Goal: Task Accomplishment & Management: Complete application form

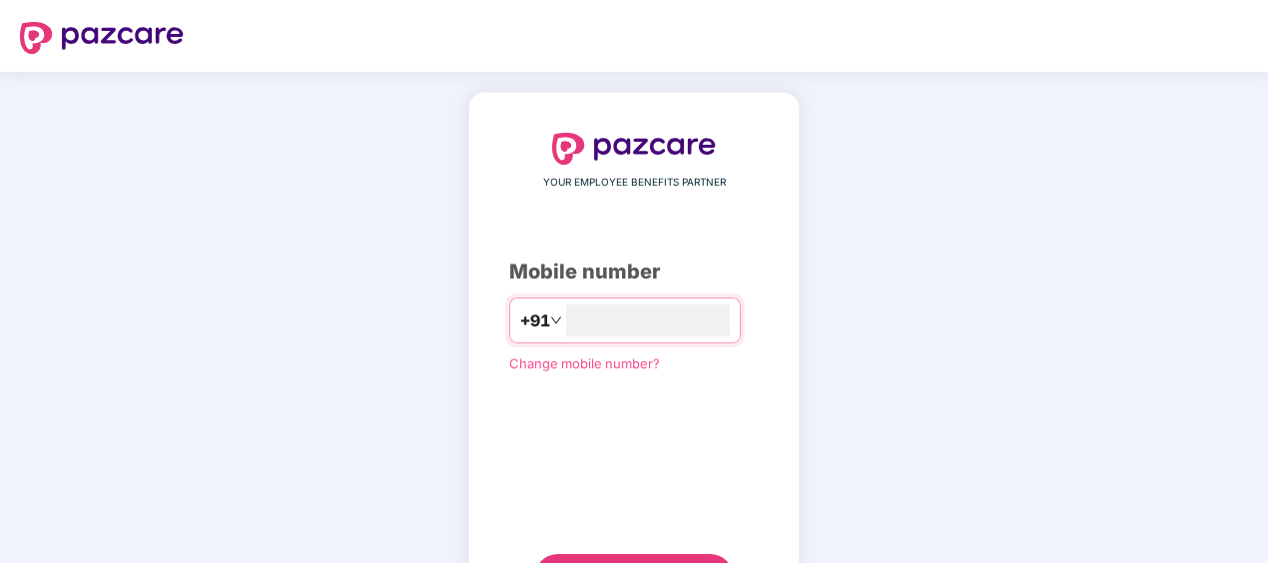
type input "**********"
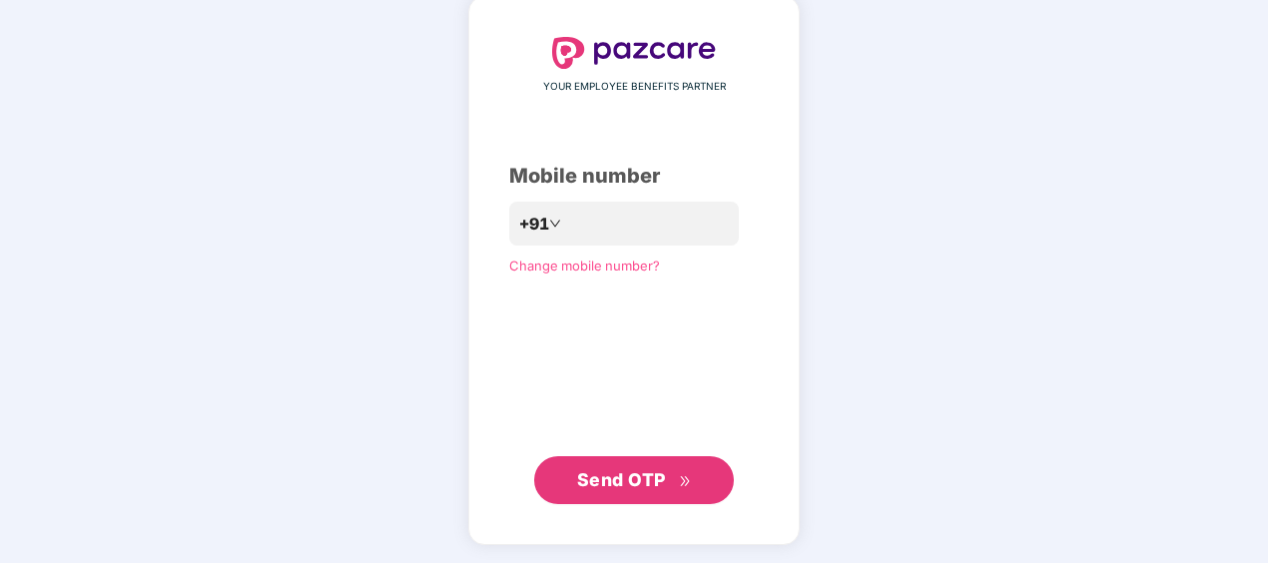
click at [640, 473] on span "Send OTP" at bounding box center [621, 479] width 89 height 21
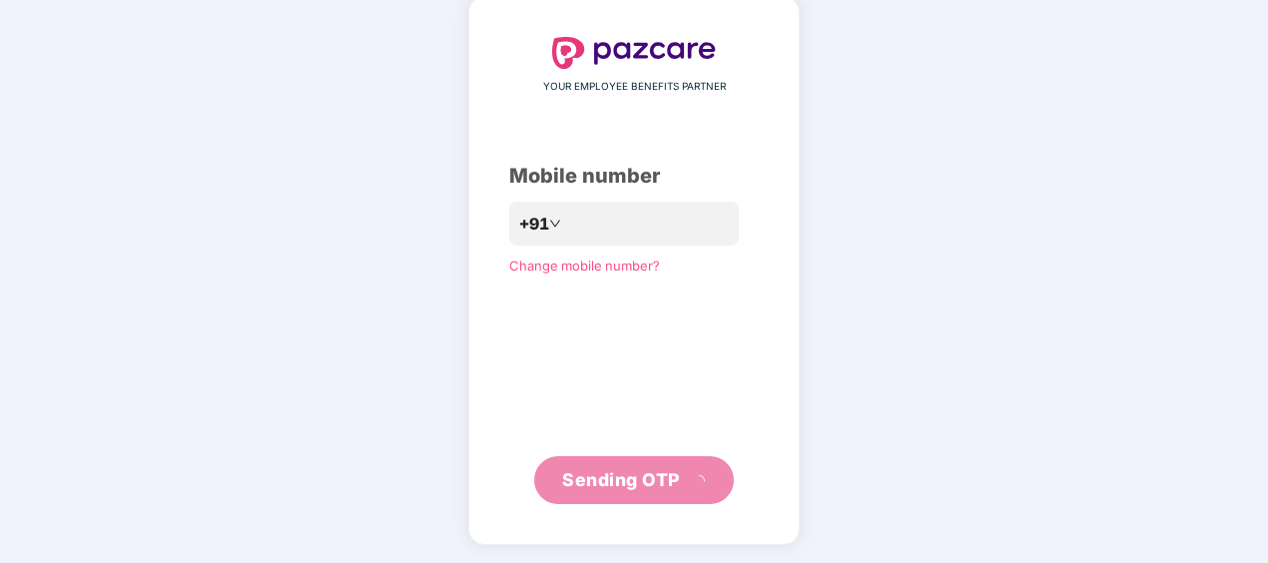
scroll to position [88, 0]
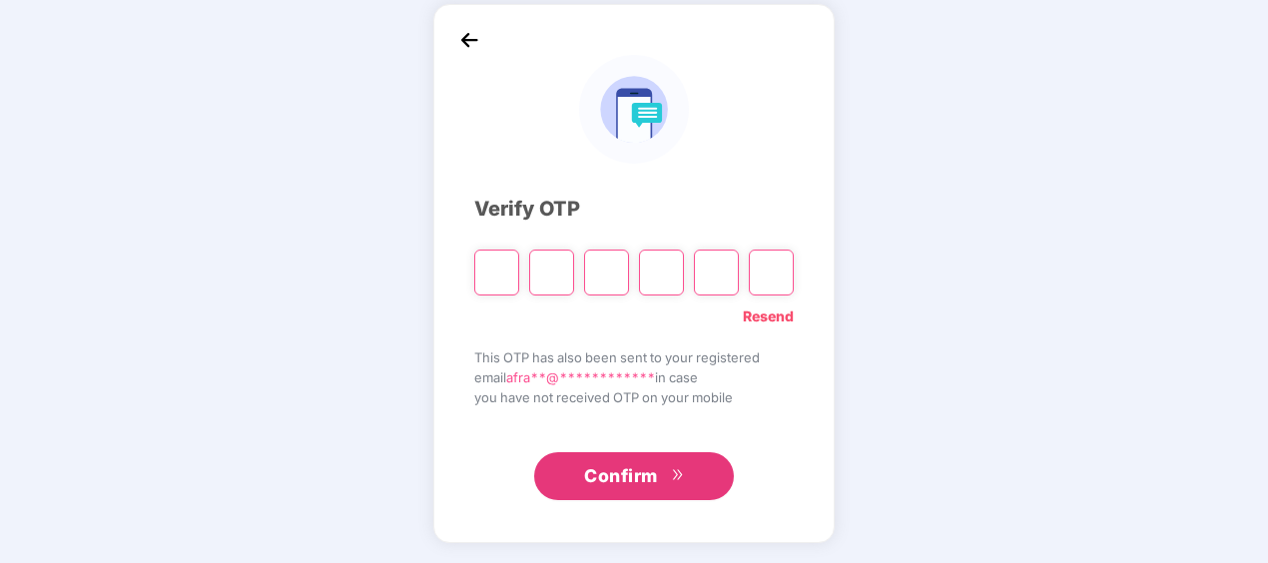
type input "*"
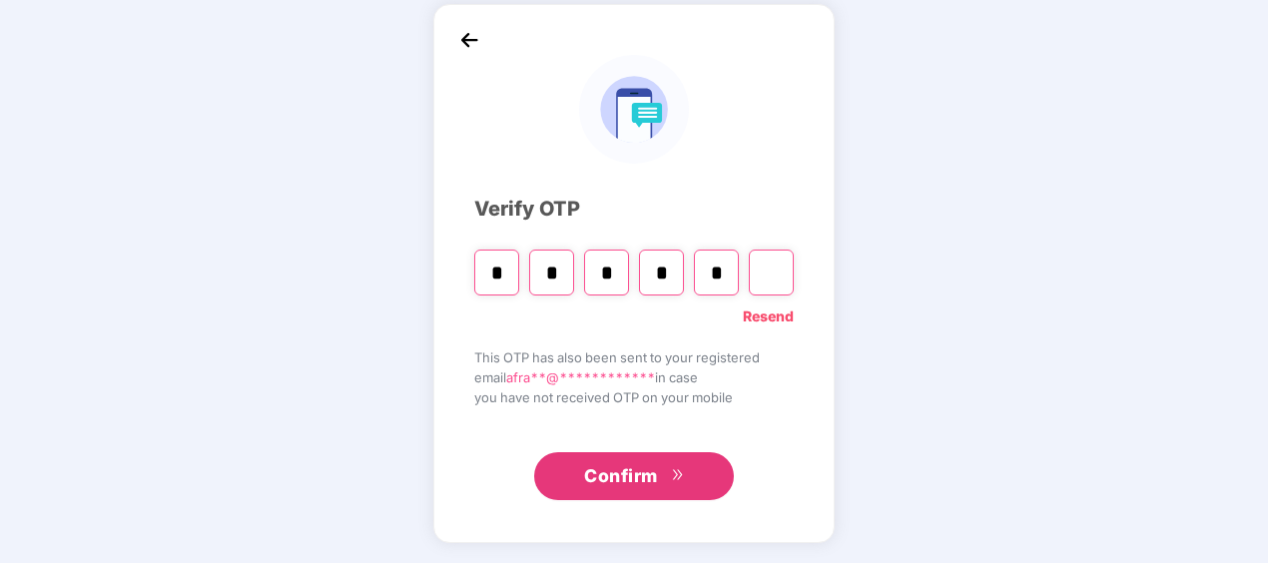
type input "*"
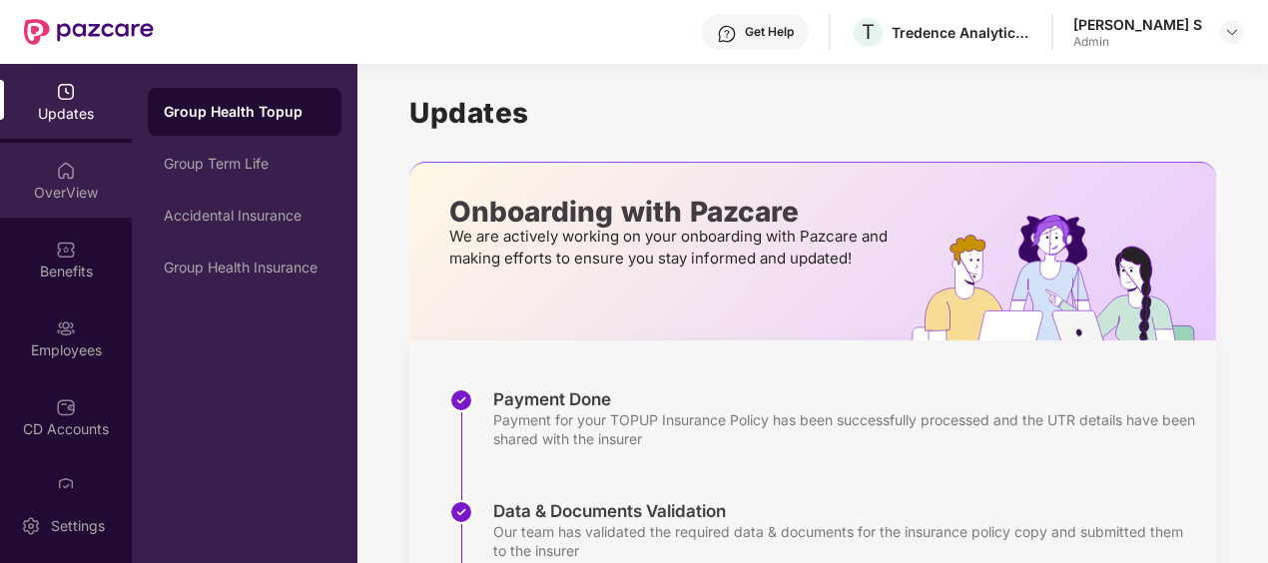
click at [62, 179] on img at bounding box center [66, 171] width 20 height 20
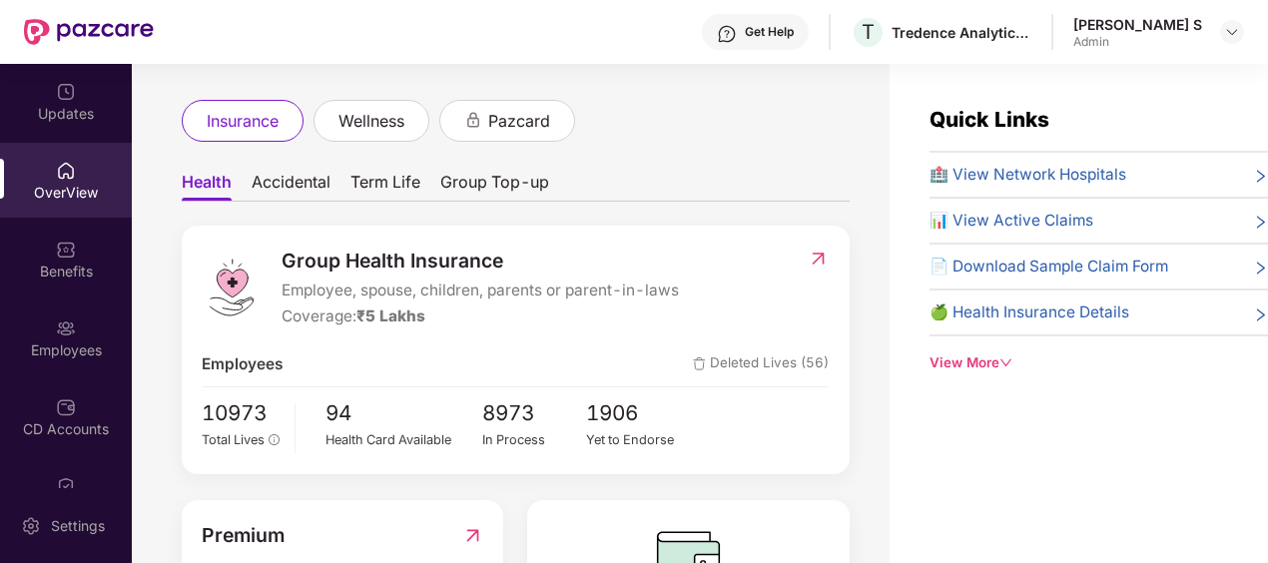
scroll to position [248, 0]
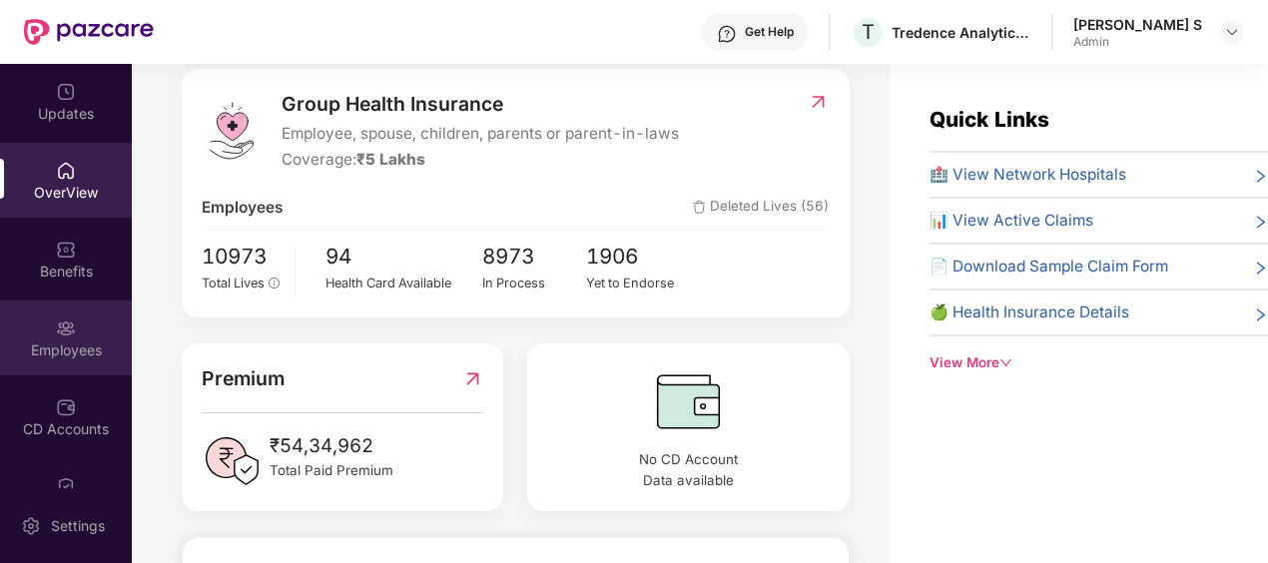
click at [72, 331] on div "Employees" at bounding box center [66, 338] width 132 height 75
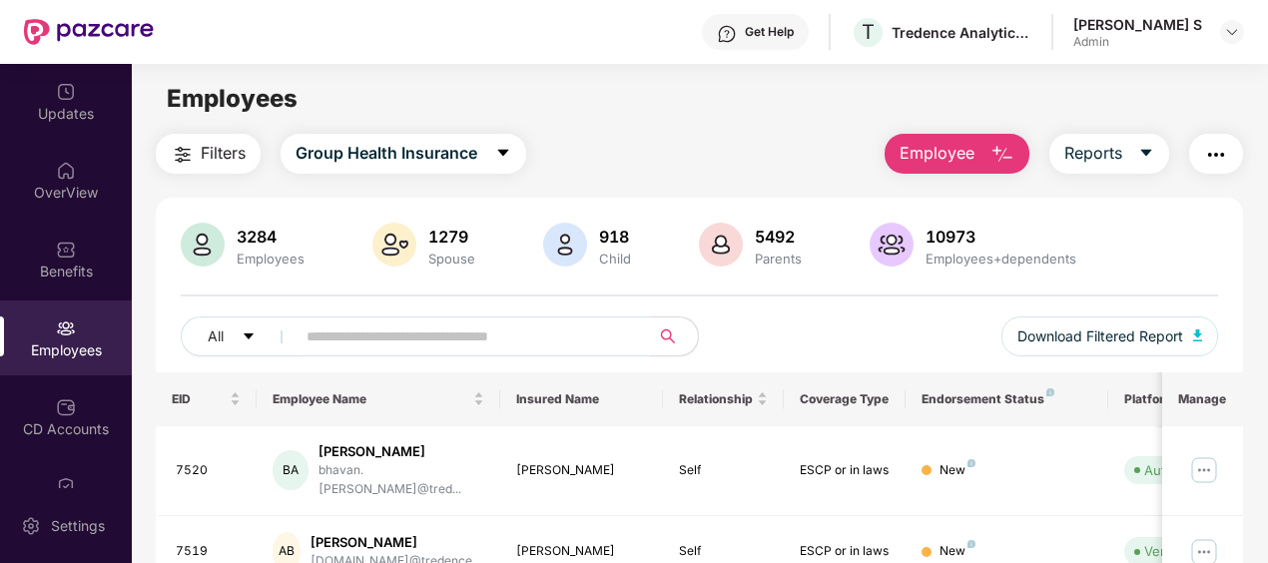
click at [431, 336] on input "text" at bounding box center [465, 337] width 317 height 30
paste input "**********"
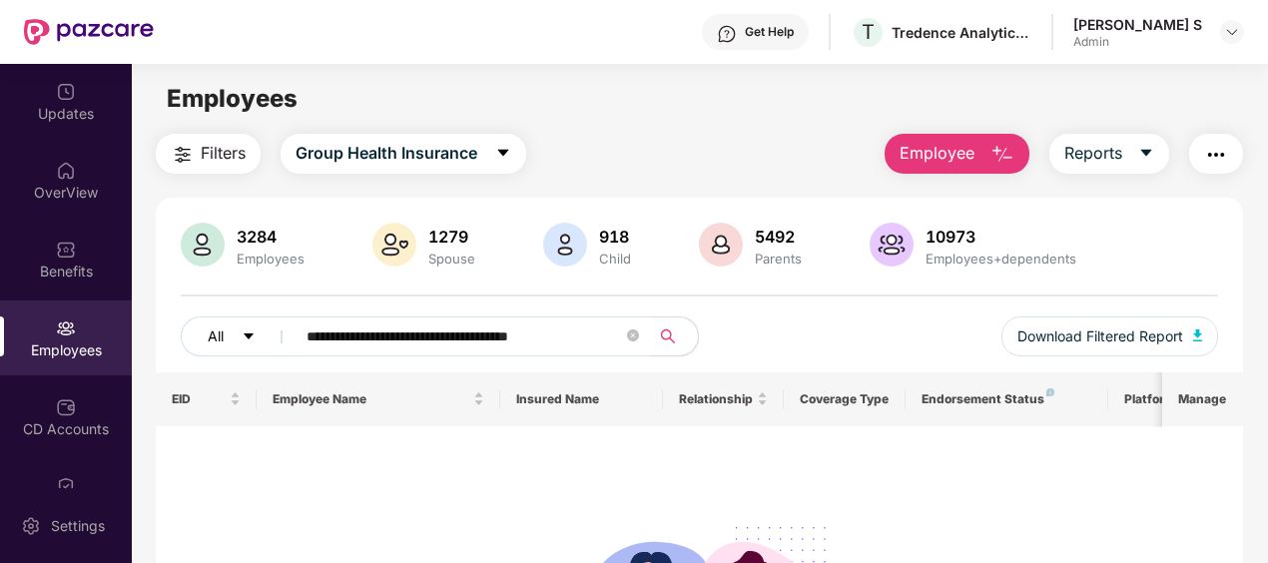
drag, startPoint x: 404, startPoint y: 341, endPoint x: 270, endPoint y: 330, distance: 134.3
click at [270, 330] on div "**********" at bounding box center [440, 337] width 519 height 40
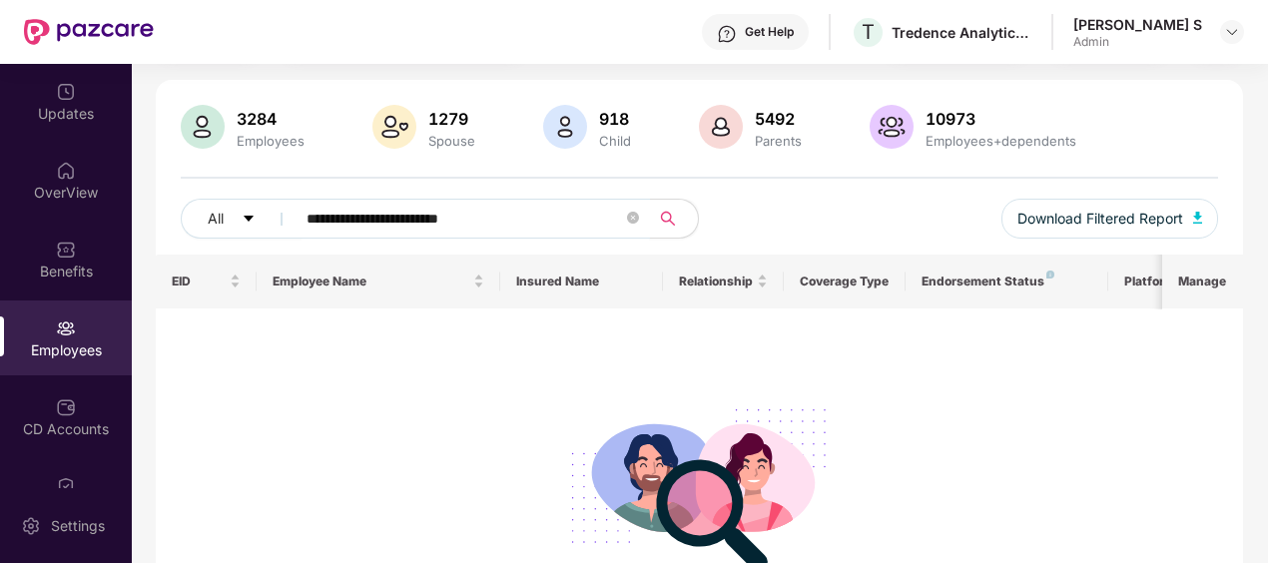
scroll to position [117, 0]
click at [577, 220] on input "**********" at bounding box center [465, 220] width 317 height 30
type input "**********"
drag, startPoint x: 348, startPoint y: 218, endPoint x: 306, endPoint y: 222, distance: 42.1
click at [307, 222] on input "**********" at bounding box center [465, 220] width 317 height 30
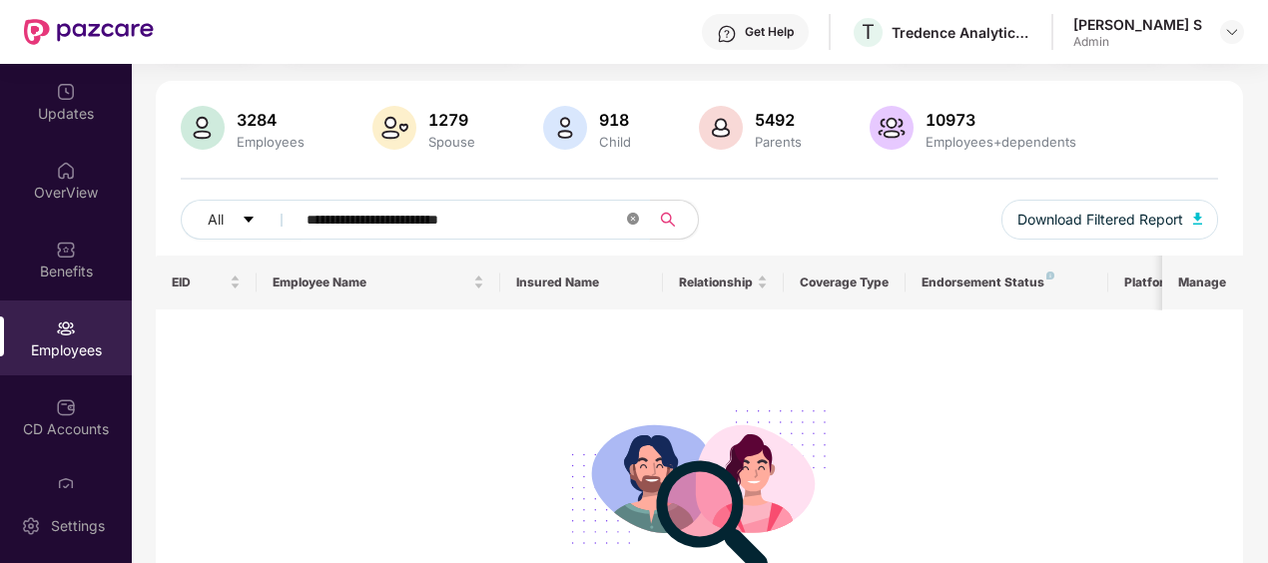
click at [635, 217] on icon "close-circle" at bounding box center [633, 219] width 12 height 12
click at [472, 215] on input "text" at bounding box center [465, 220] width 317 height 30
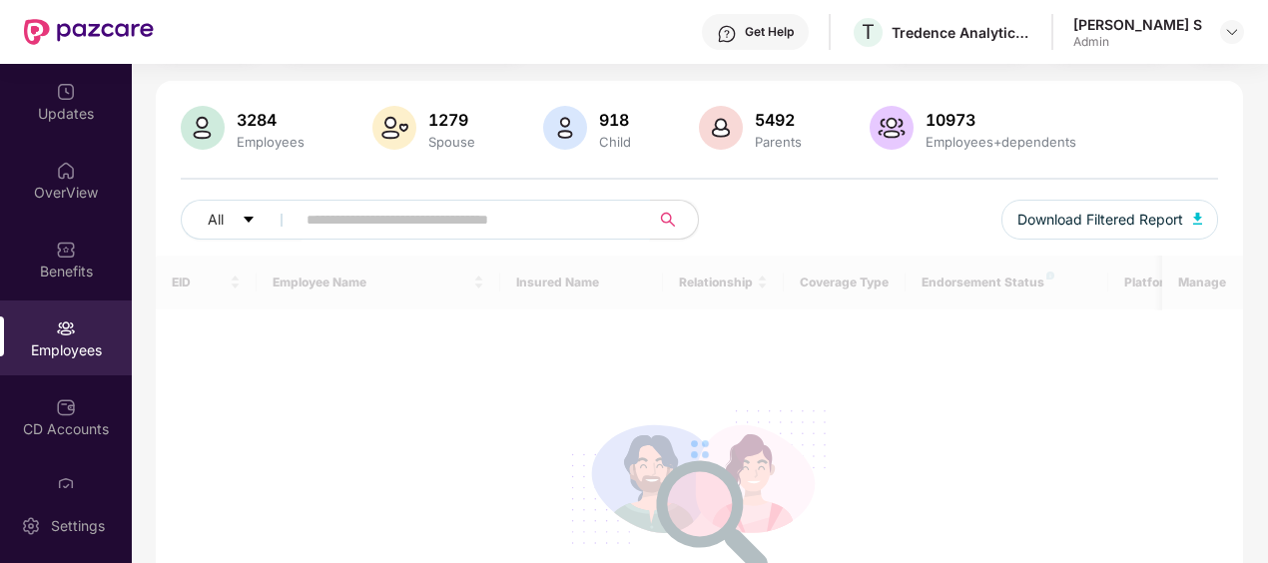
paste input "**********"
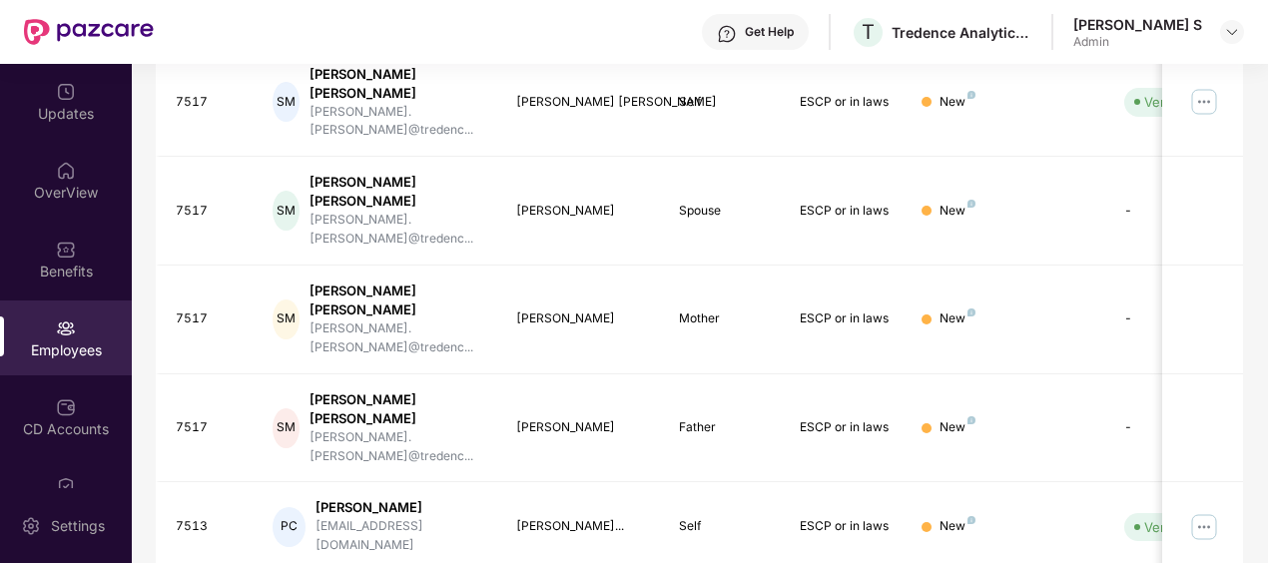
scroll to position [0, 0]
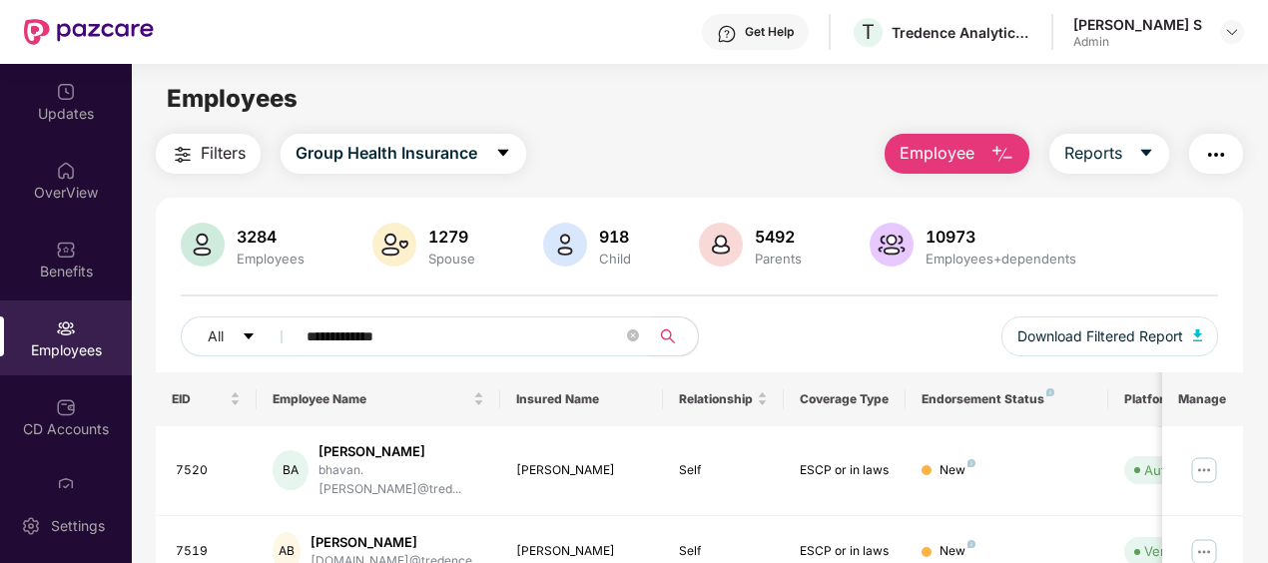
type input "**********"
click at [633, 343] on span at bounding box center [633, 337] width 12 height 19
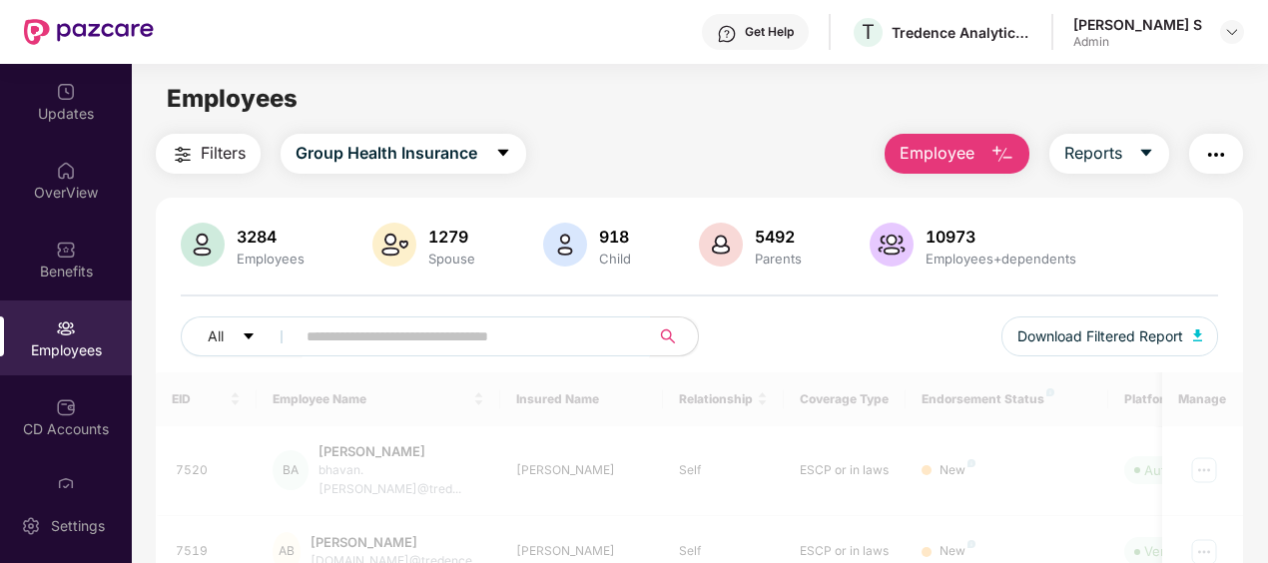
paste input "**********"
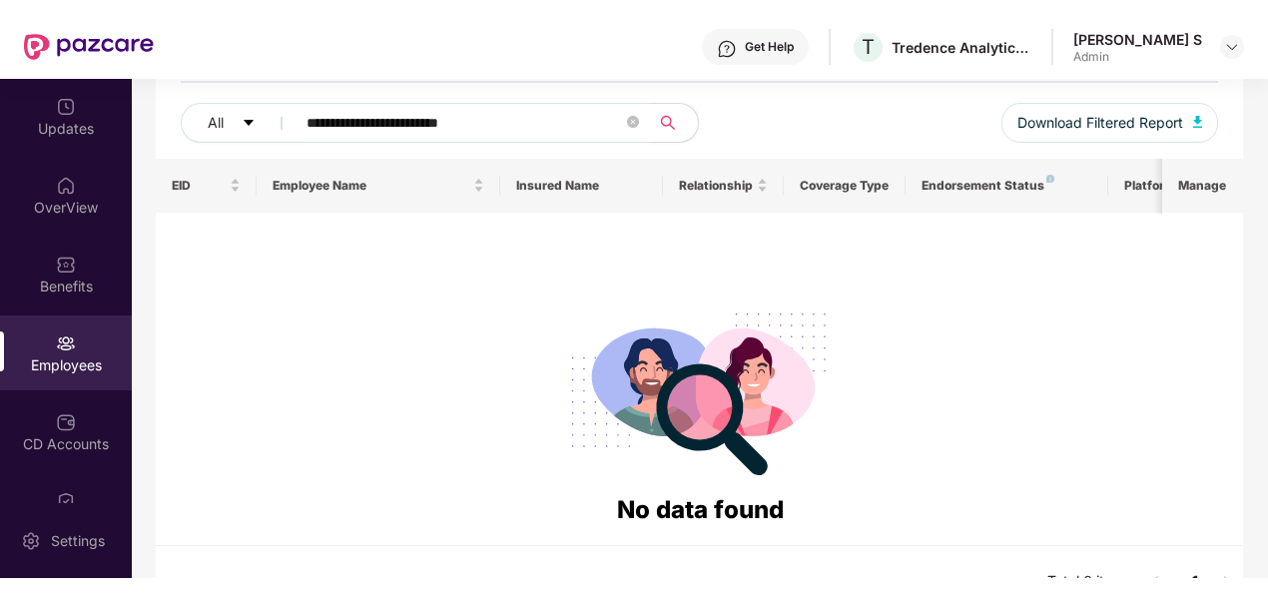
scroll to position [236, 0]
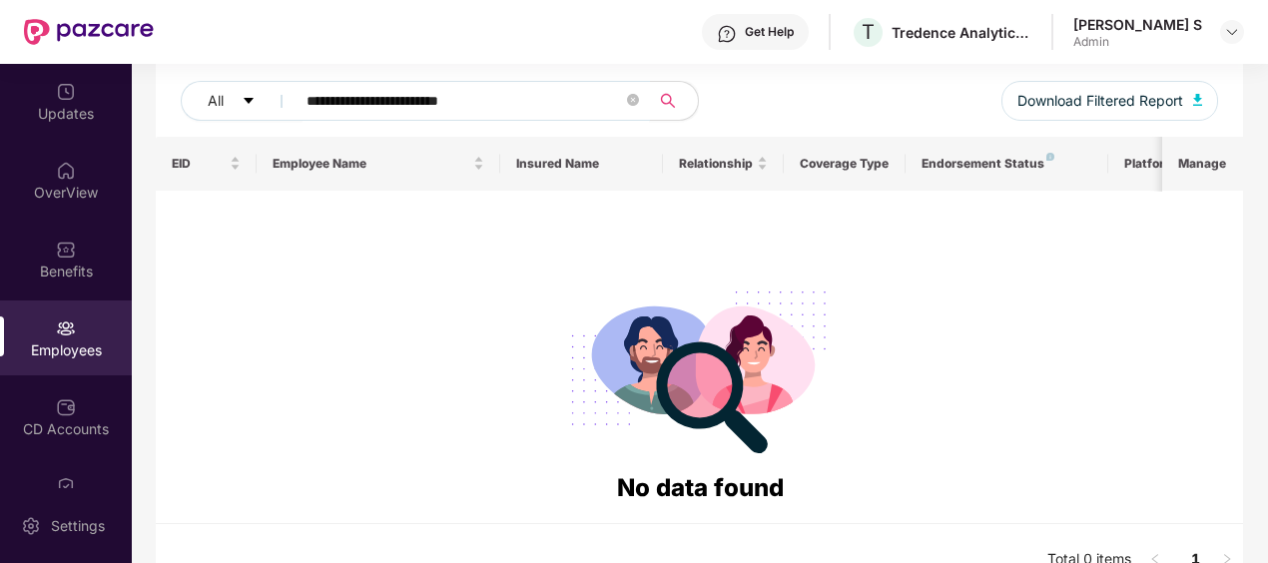
type input "**********"
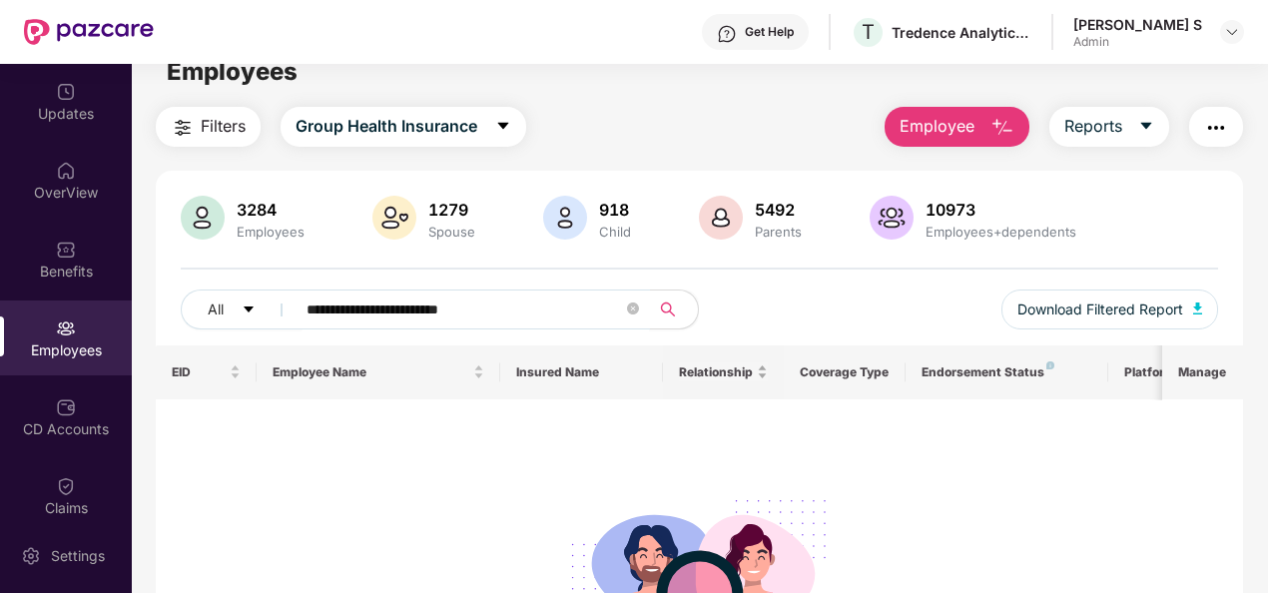
scroll to position [26, 0]
click at [983, 120] on button "Employee" at bounding box center [957, 128] width 145 height 40
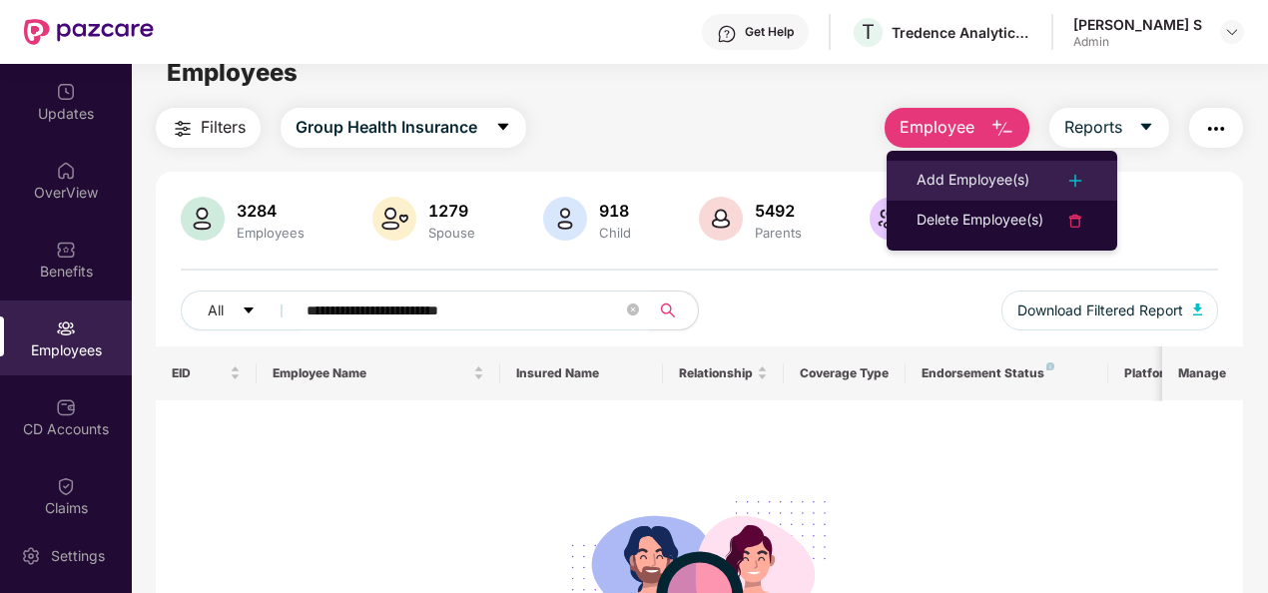
click at [945, 181] on div "Add Employee(s)" at bounding box center [973, 181] width 113 height 24
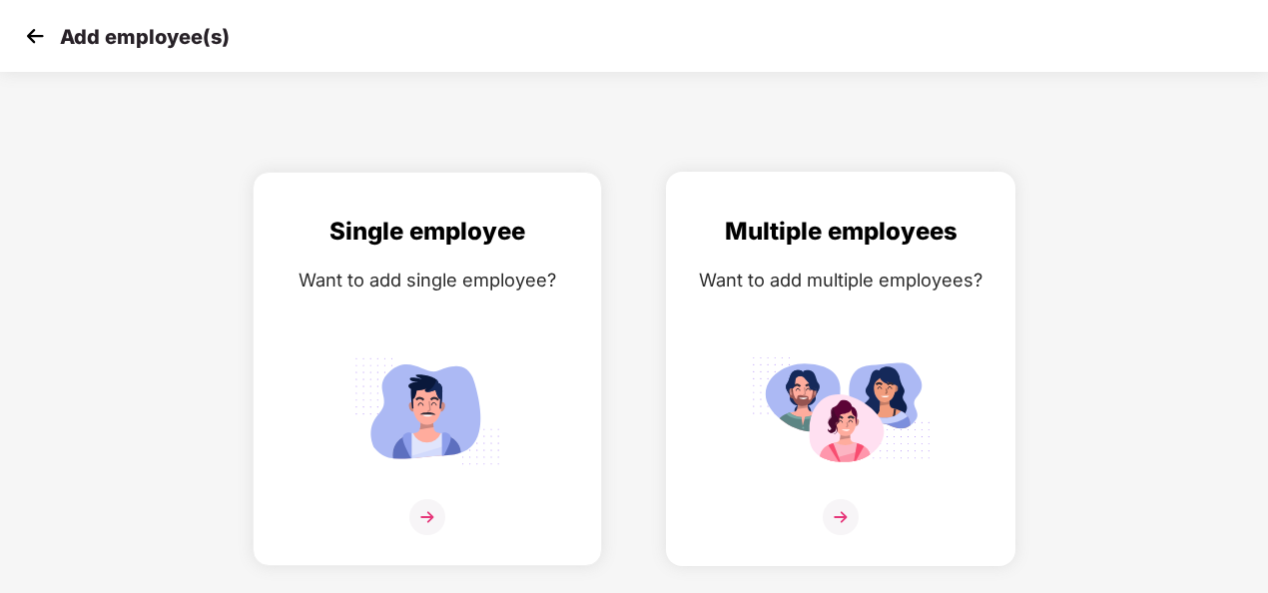
click at [881, 384] on img at bounding box center [841, 411] width 180 height 125
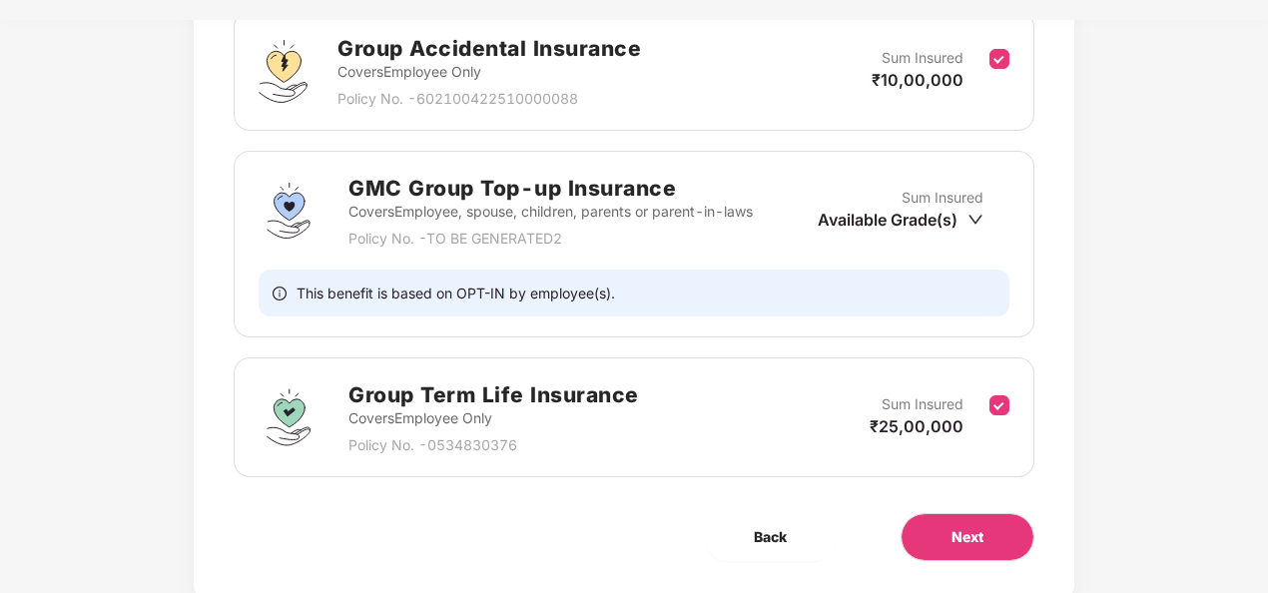
scroll to position [627, 0]
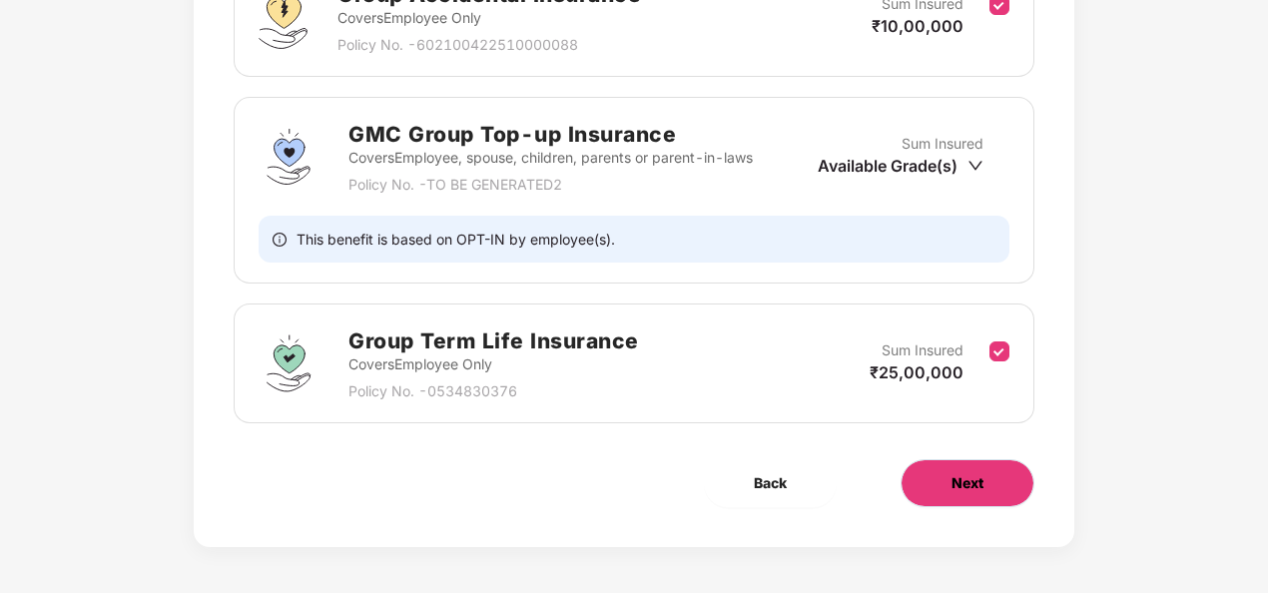
click at [932, 471] on button "Next" at bounding box center [968, 483] width 134 height 48
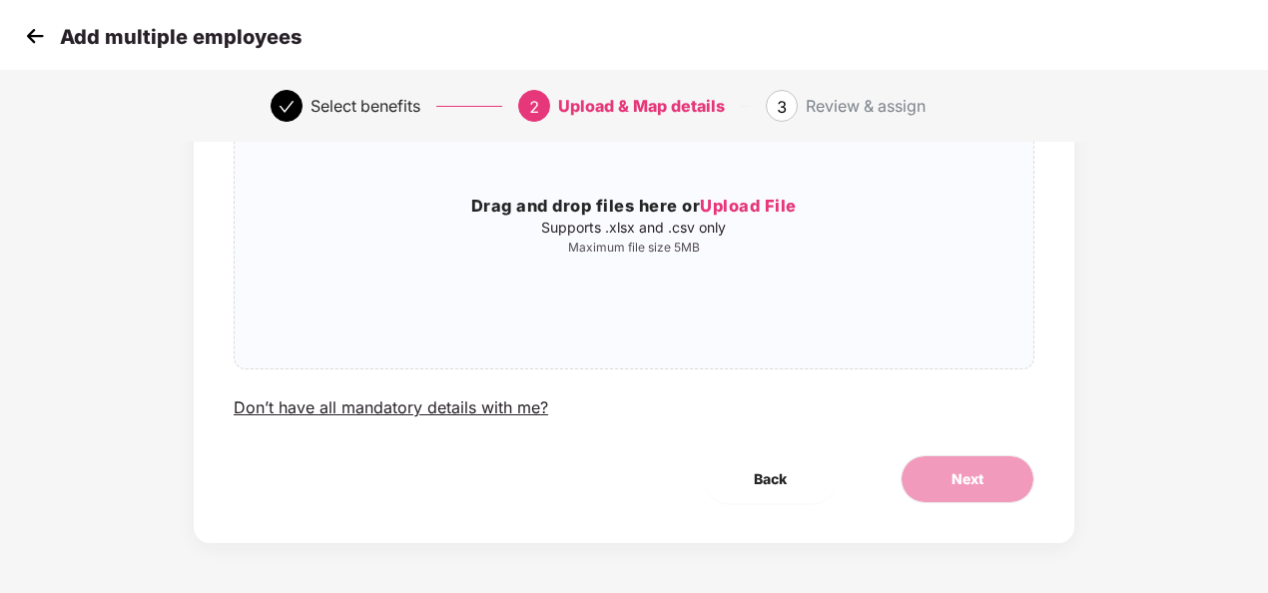
scroll to position [0, 0]
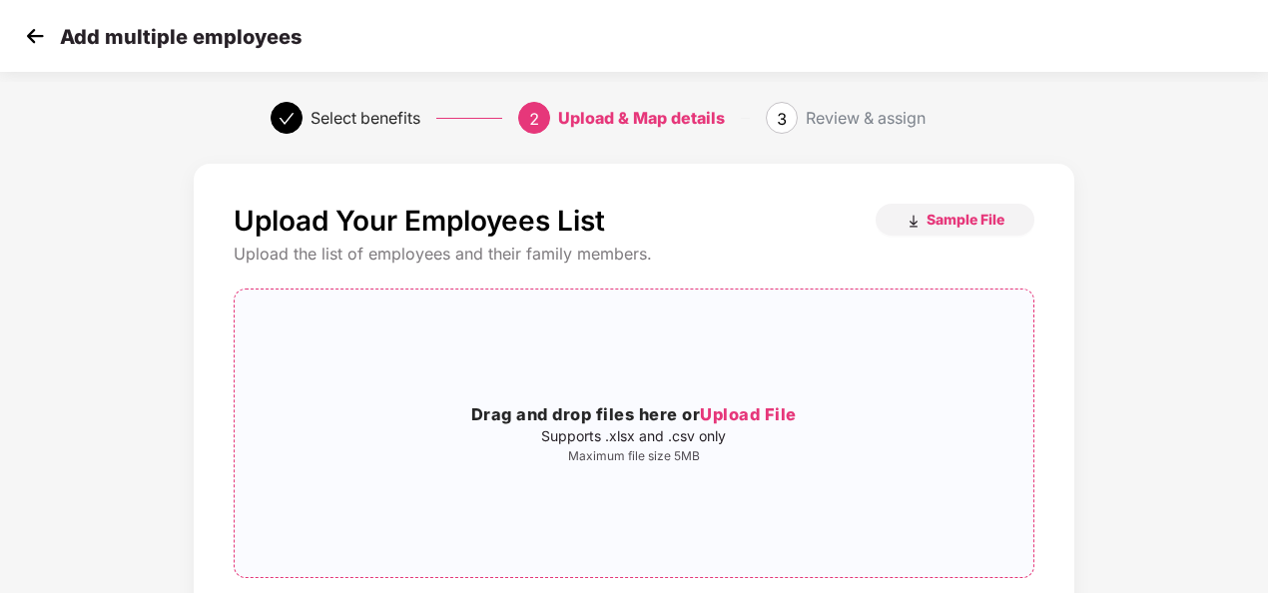
click at [759, 415] on span "Upload File" at bounding box center [748, 415] width 97 height 20
click at [927, 210] on span "Sample File" at bounding box center [966, 219] width 78 height 19
click at [750, 32] on div "Add multiple employees" at bounding box center [634, 36] width 1268 height 72
click at [58, 44] on div "Add multiple employees" at bounding box center [161, 36] width 282 height 29
click at [41, 38] on img at bounding box center [35, 36] width 30 height 30
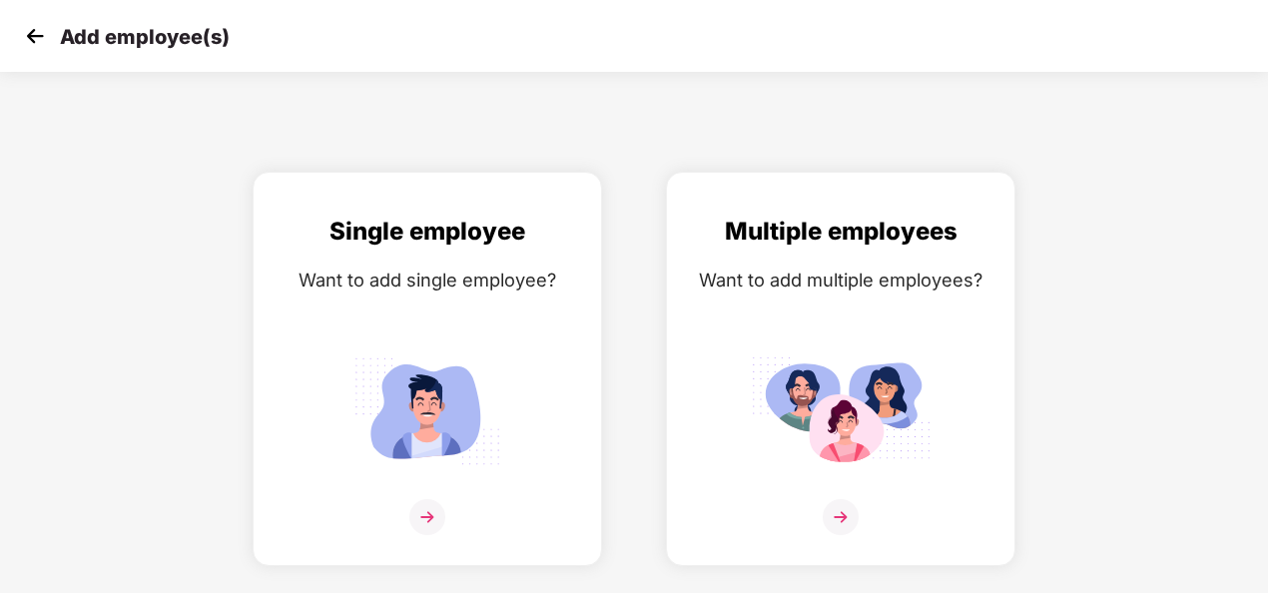
click at [41, 38] on img at bounding box center [35, 36] width 30 height 30
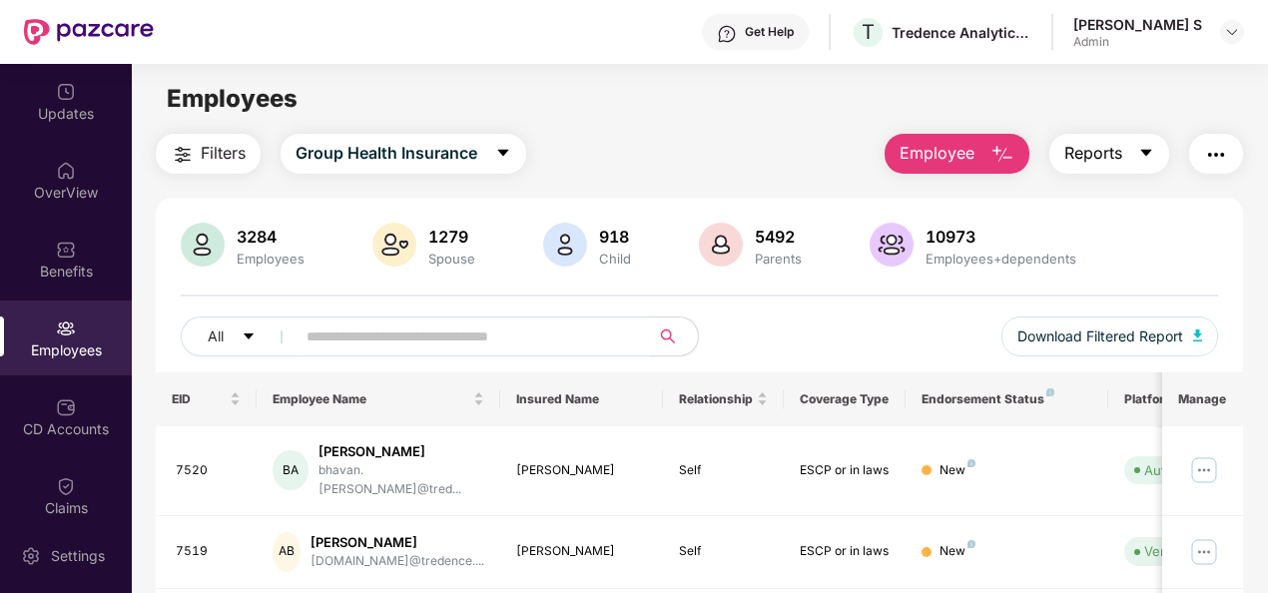
click at [1133, 155] on button "Reports" at bounding box center [1110, 154] width 120 height 40
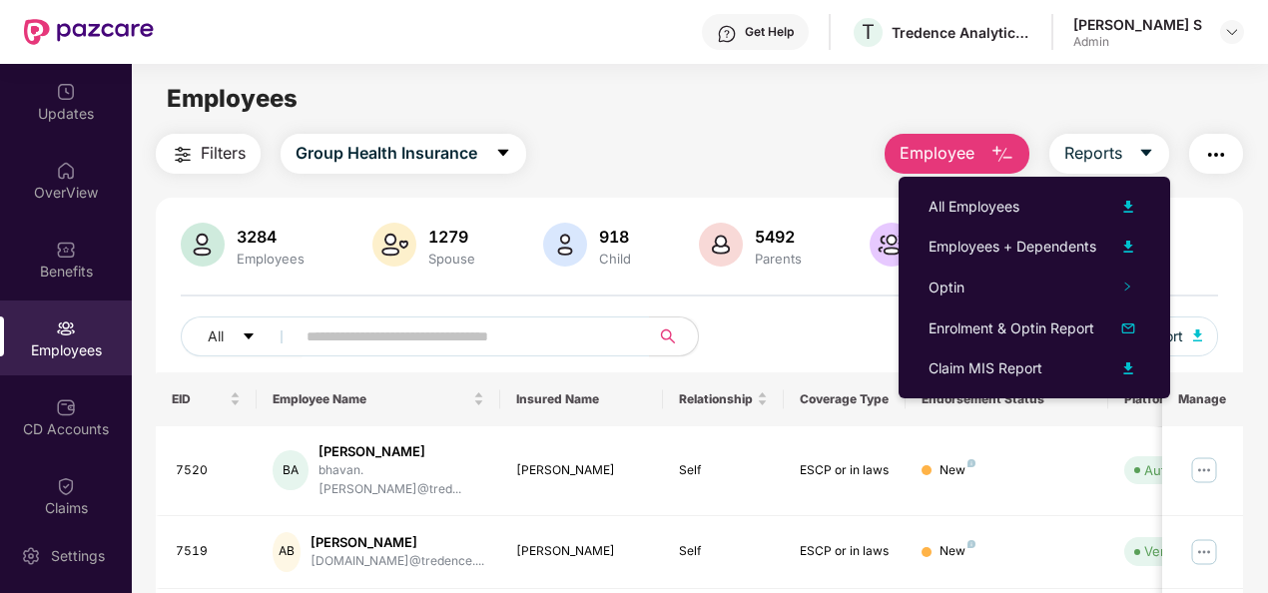
click at [957, 155] on span "Employee" at bounding box center [937, 153] width 75 height 25
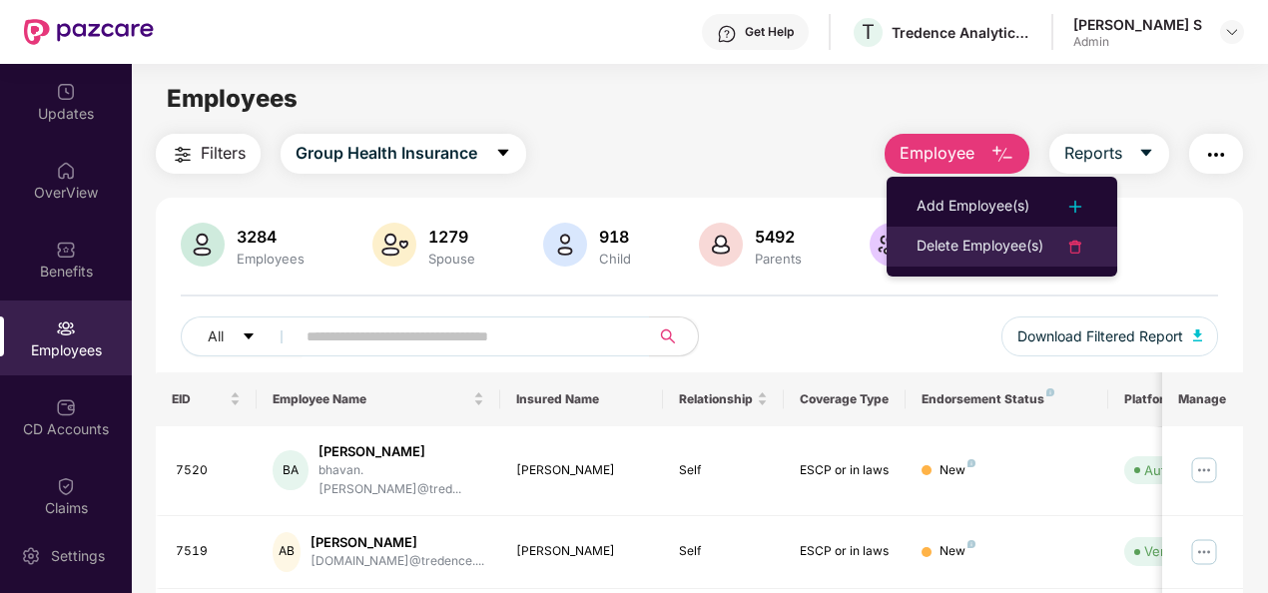
click at [972, 244] on div "Delete Employee(s)" at bounding box center [980, 247] width 127 height 24
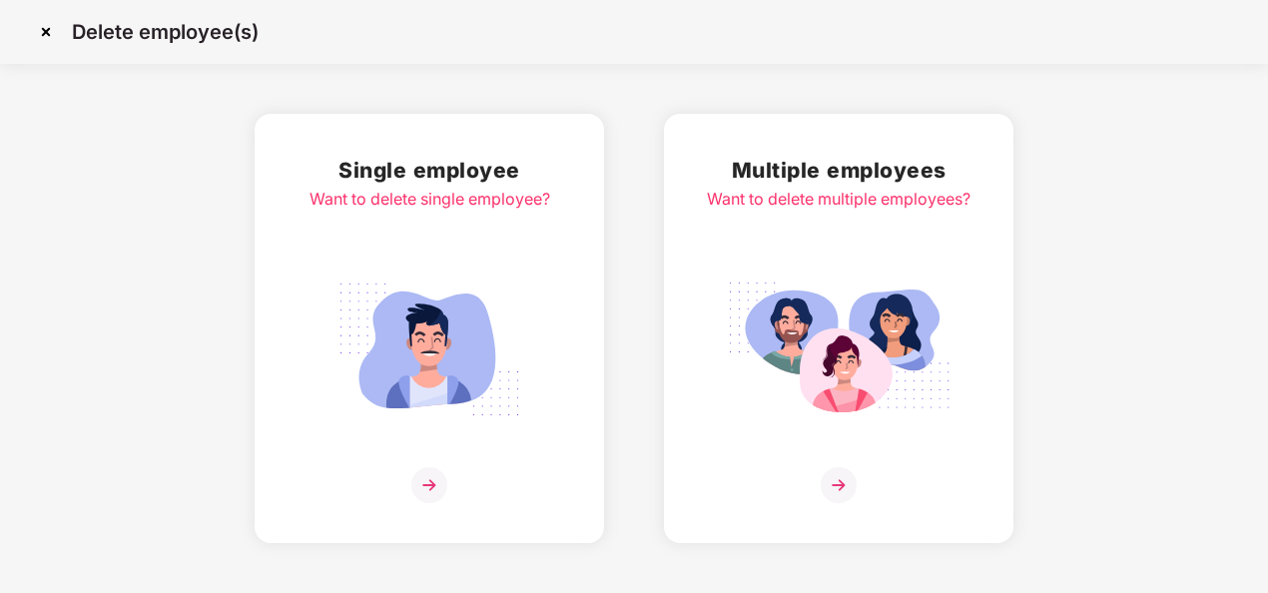
click at [798, 327] on img at bounding box center [839, 350] width 224 height 156
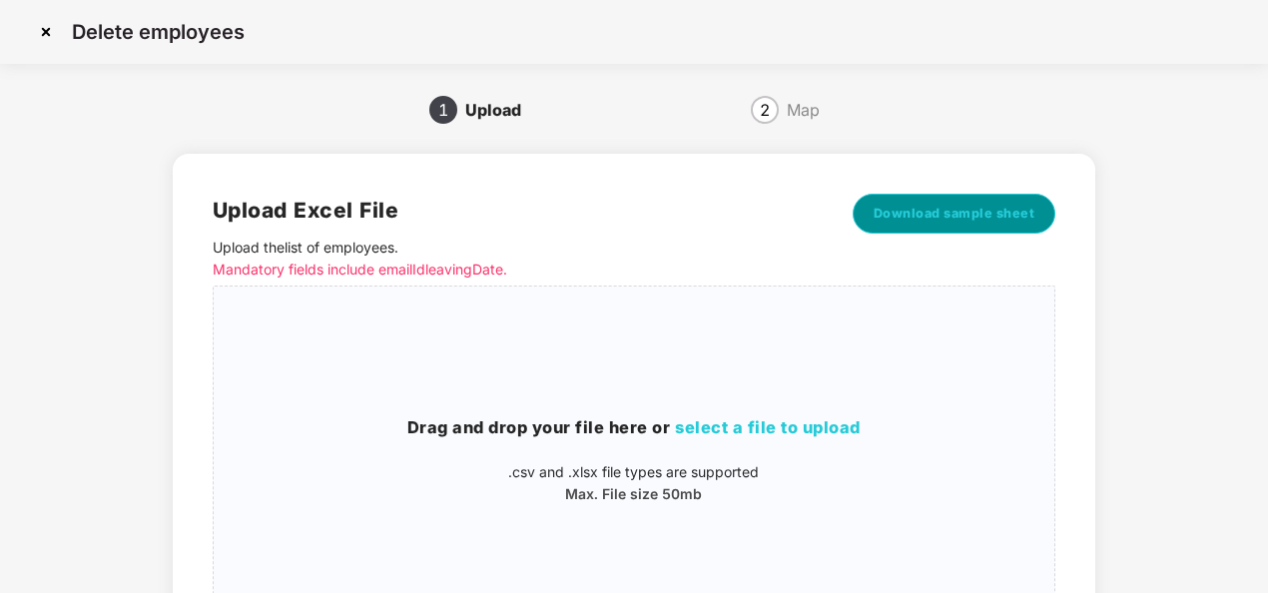
click at [985, 211] on span "Download sample sheet" at bounding box center [955, 214] width 162 height 20
click at [747, 427] on span "select a file to upload" at bounding box center [768, 427] width 186 height 20
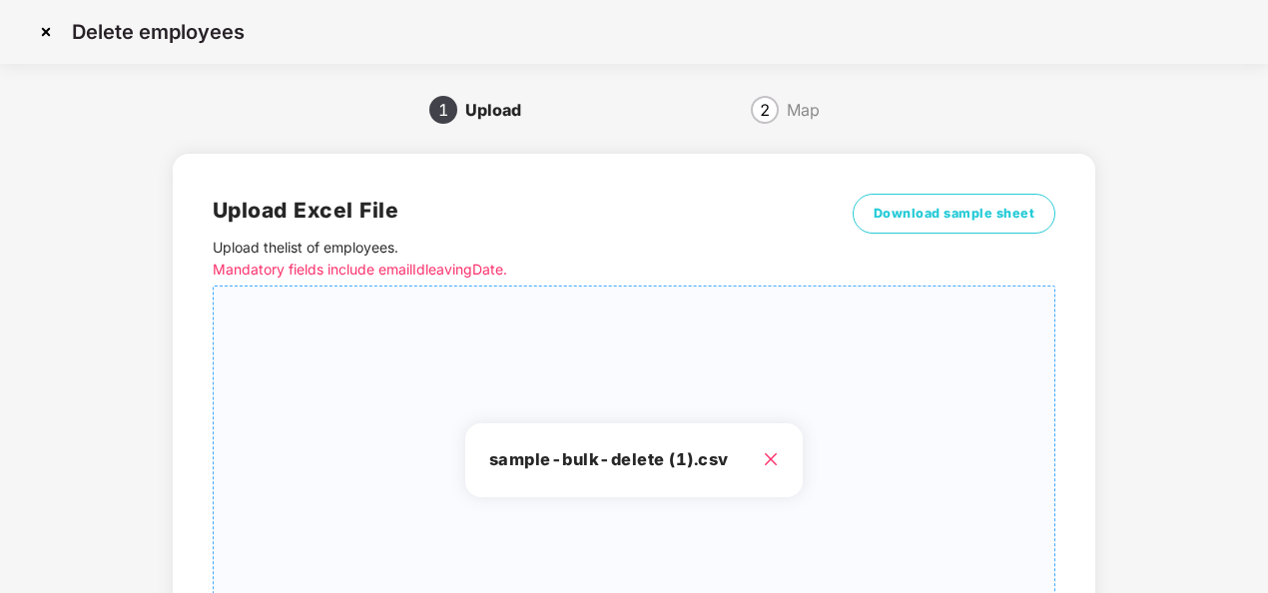
click at [916, 346] on div "sample-bulk-delete (1).csv" at bounding box center [634, 461] width 841 height 316
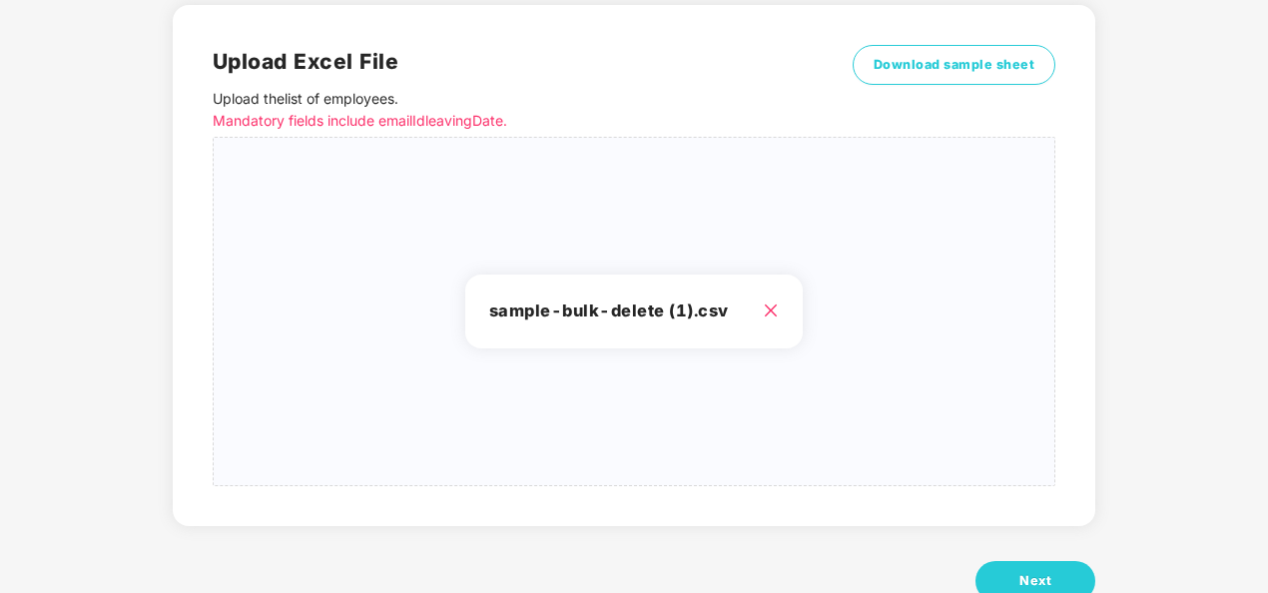
scroll to position [207, 0]
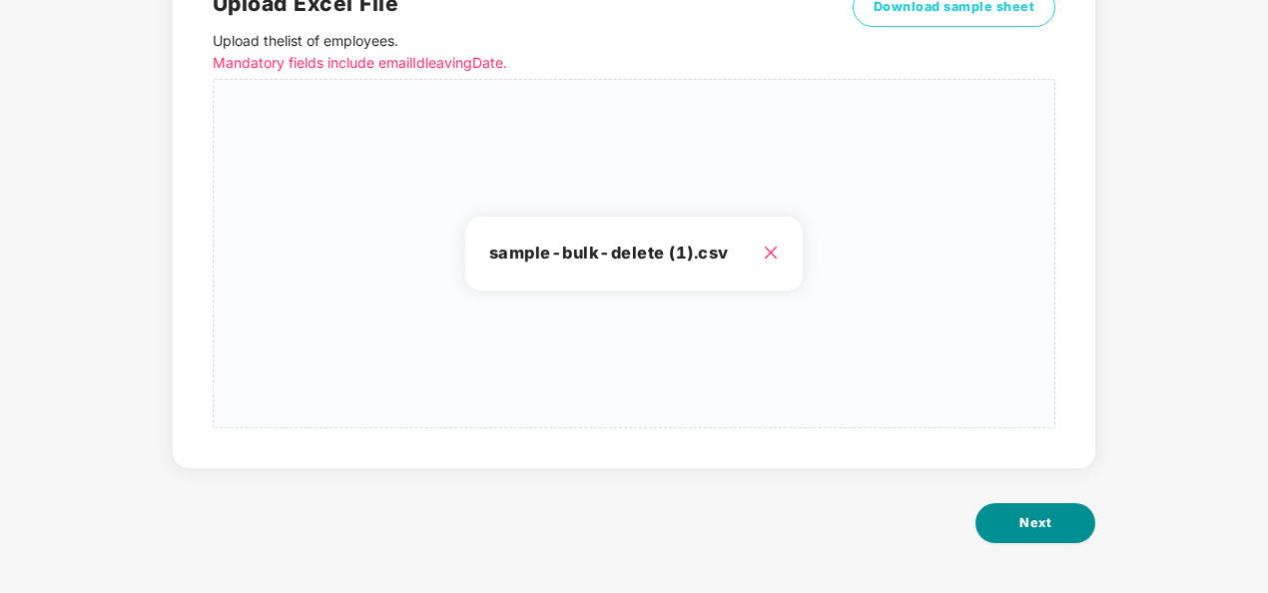
click at [1065, 518] on button "Next" at bounding box center [1036, 523] width 120 height 40
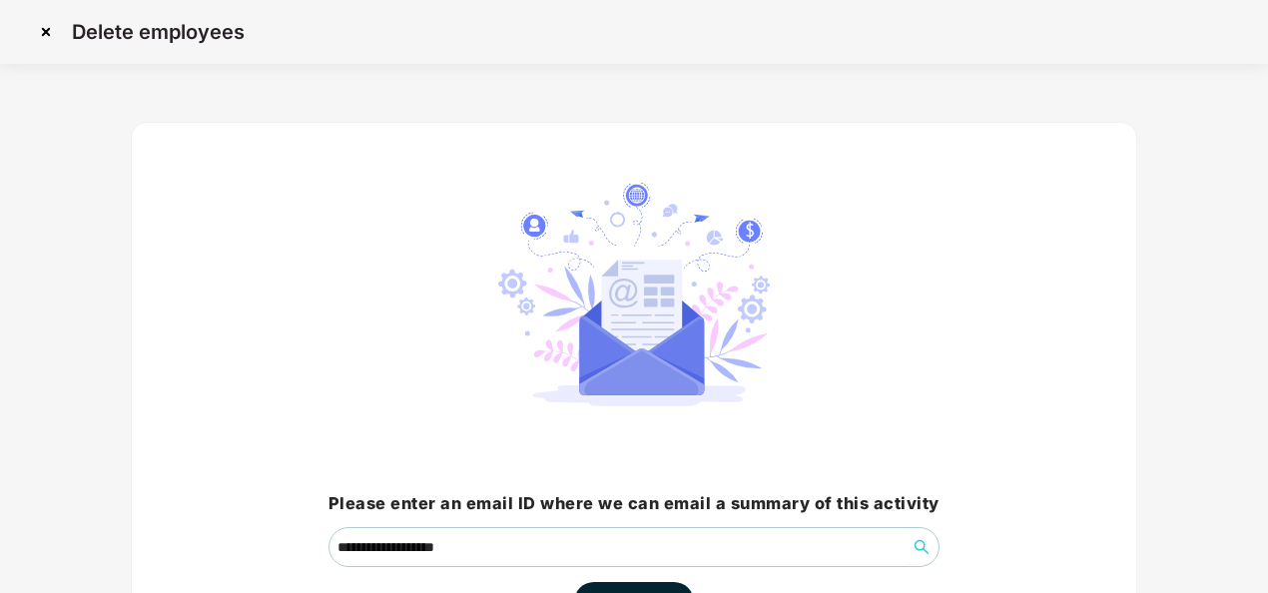
scroll to position [143, 0]
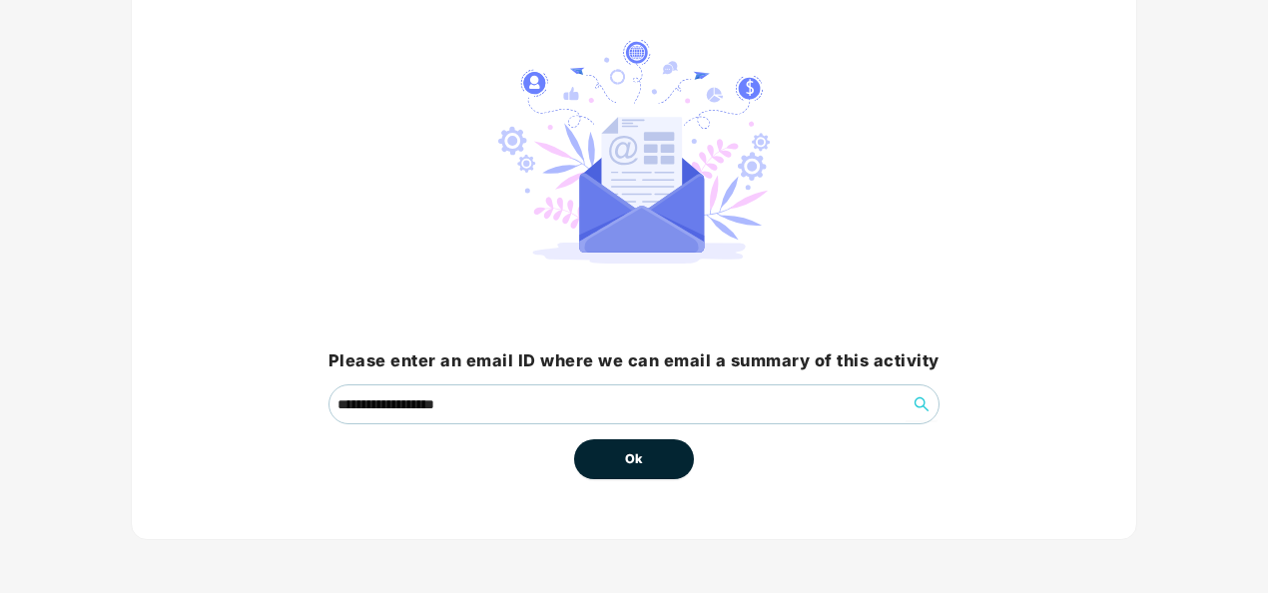
click at [670, 457] on button "Ok" at bounding box center [634, 459] width 120 height 40
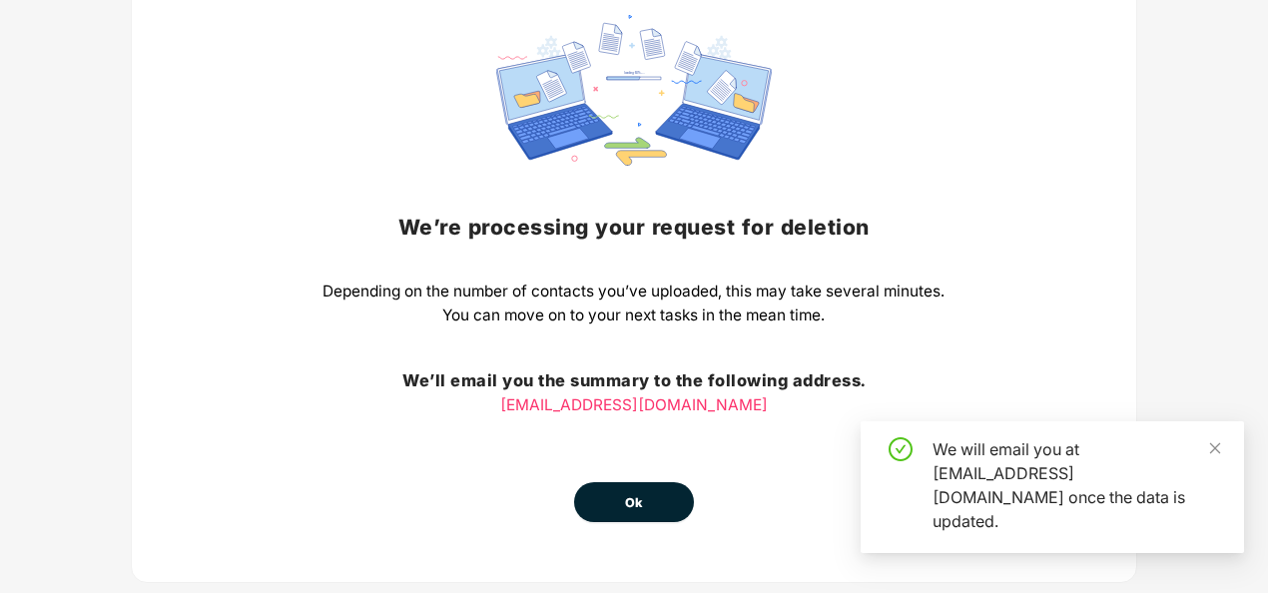
scroll to position [0, 0]
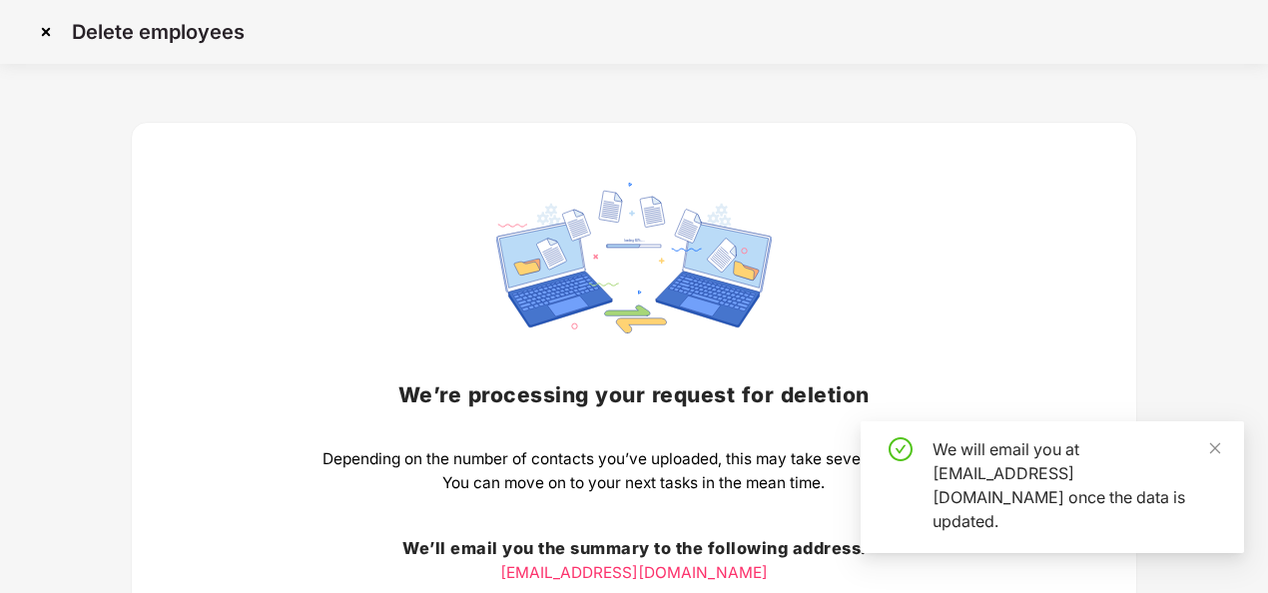
click at [47, 30] on img at bounding box center [46, 32] width 32 height 32
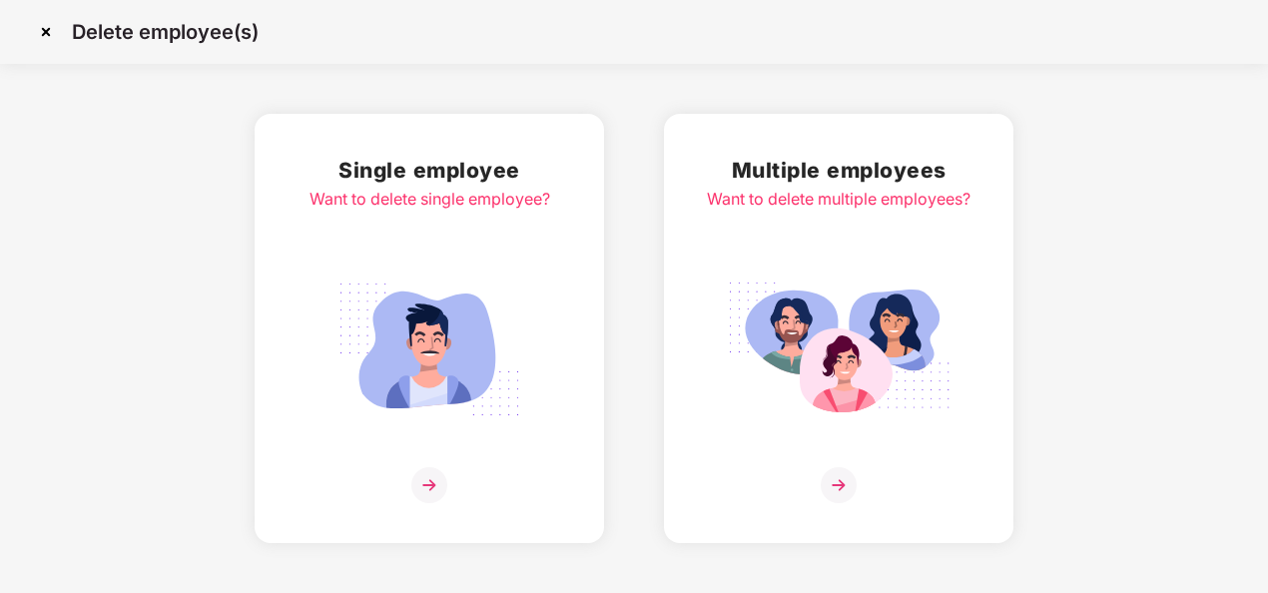
click at [47, 38] on img at bounding box center [46, 32] width 32 height 32
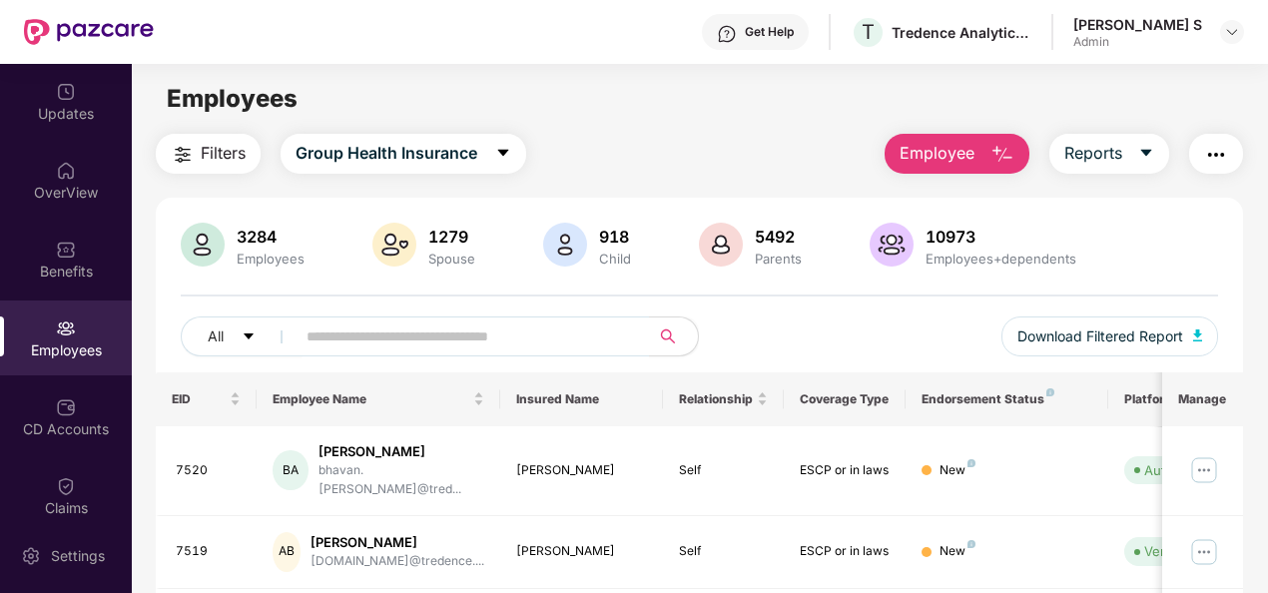
click at [1014, 148] on img "button" at bounding box center [1003, 155] width 24 height 24
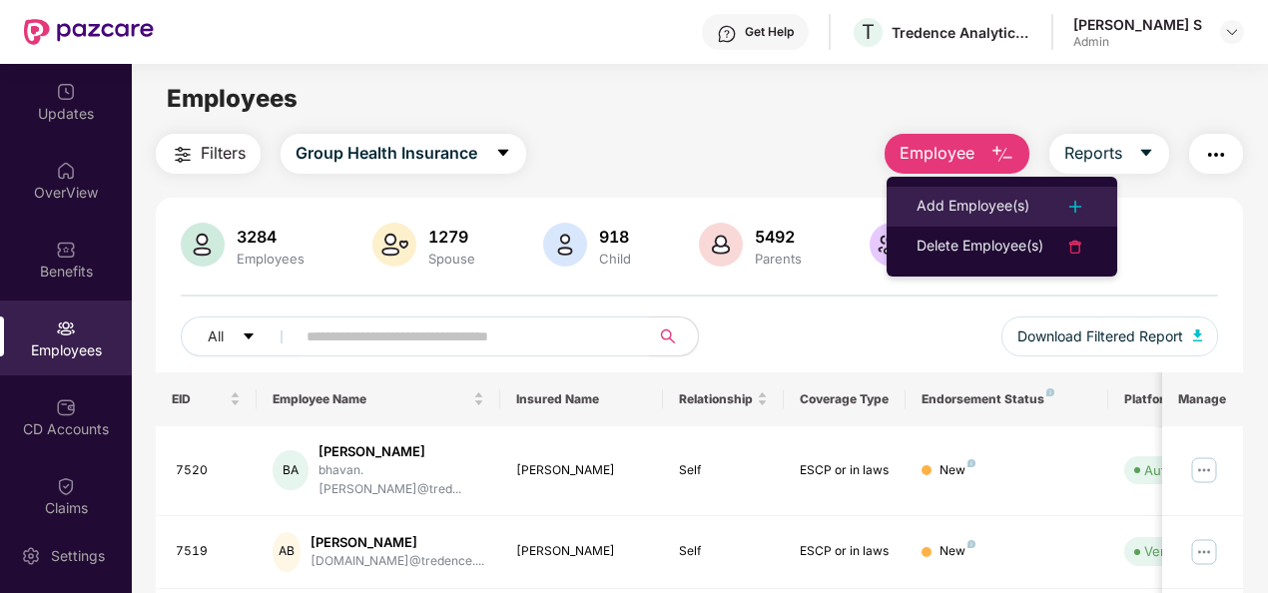
click at [975, 208] on div "Add Employee(s)" at bounding box center [973, 207] width 113 height 24
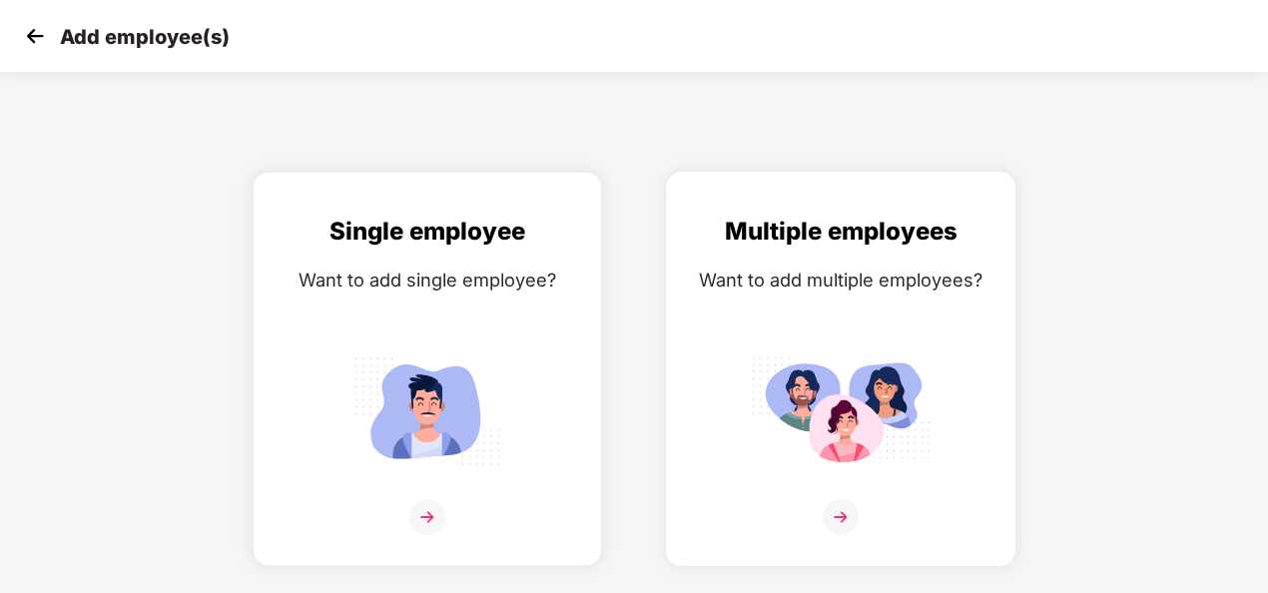
click at [967, 223] on div "Multiple employees" at bounding box center [841, 232] width 308 height 38
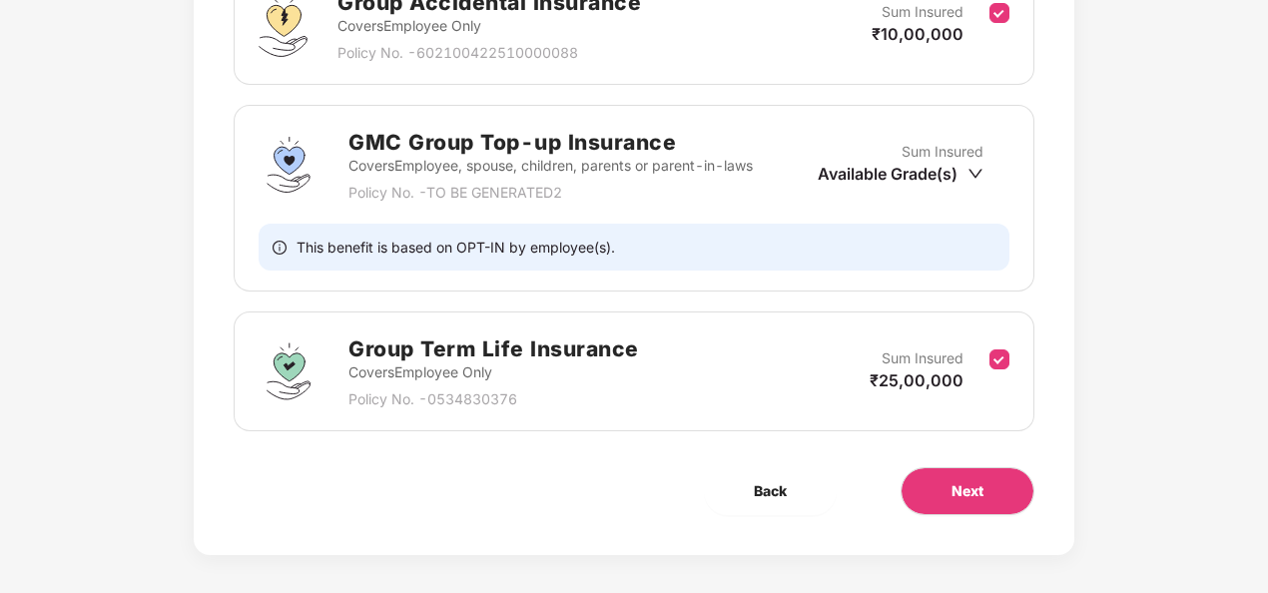
scroll to position [622, 0]
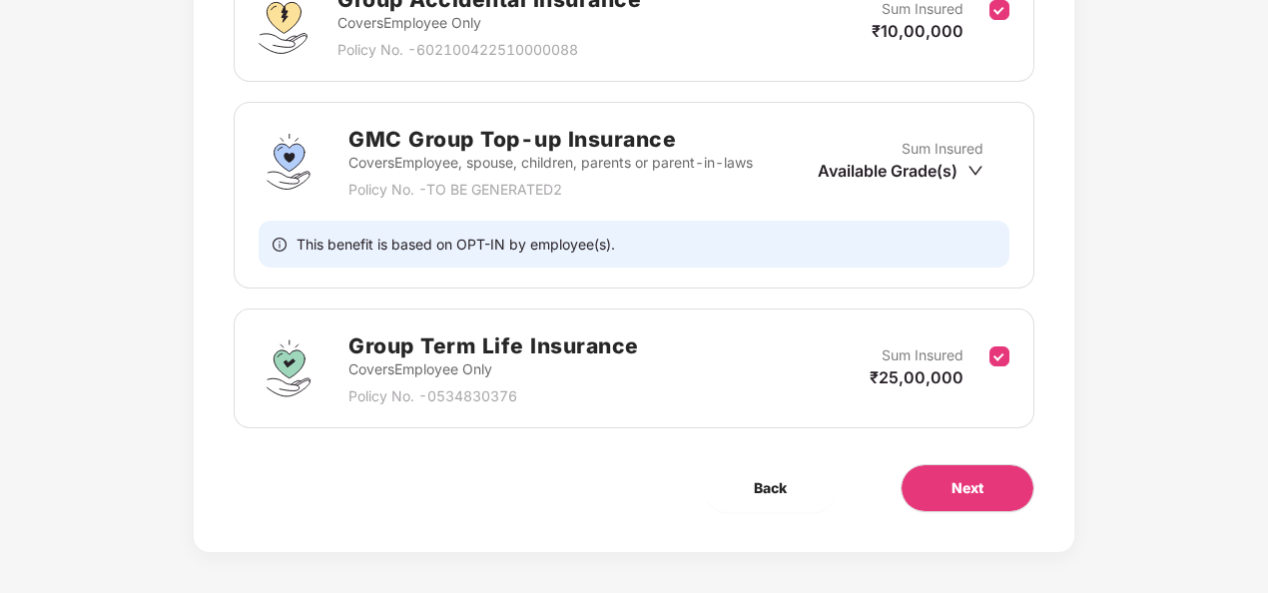
click at [966, 174] on div "Available Grade(s)" at bounding box center [901, 171] width 166 height 22
click at [977, 165] on icon "down" at bounding box center [976, 171] width 16 height 16
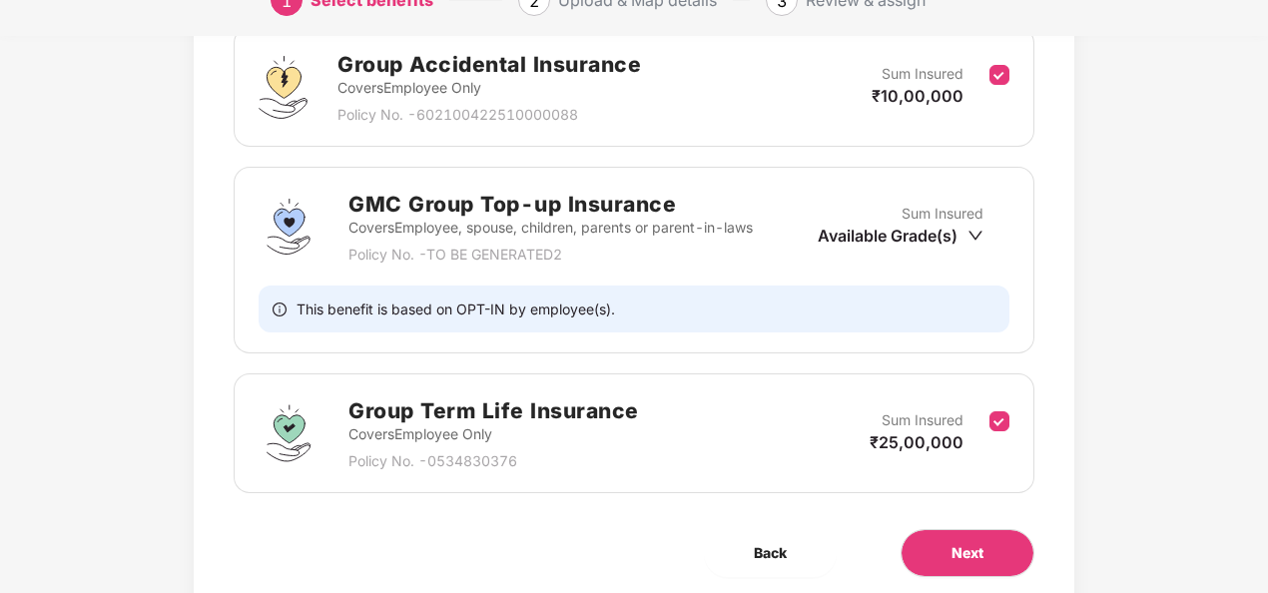
scroll to position [555, 0]
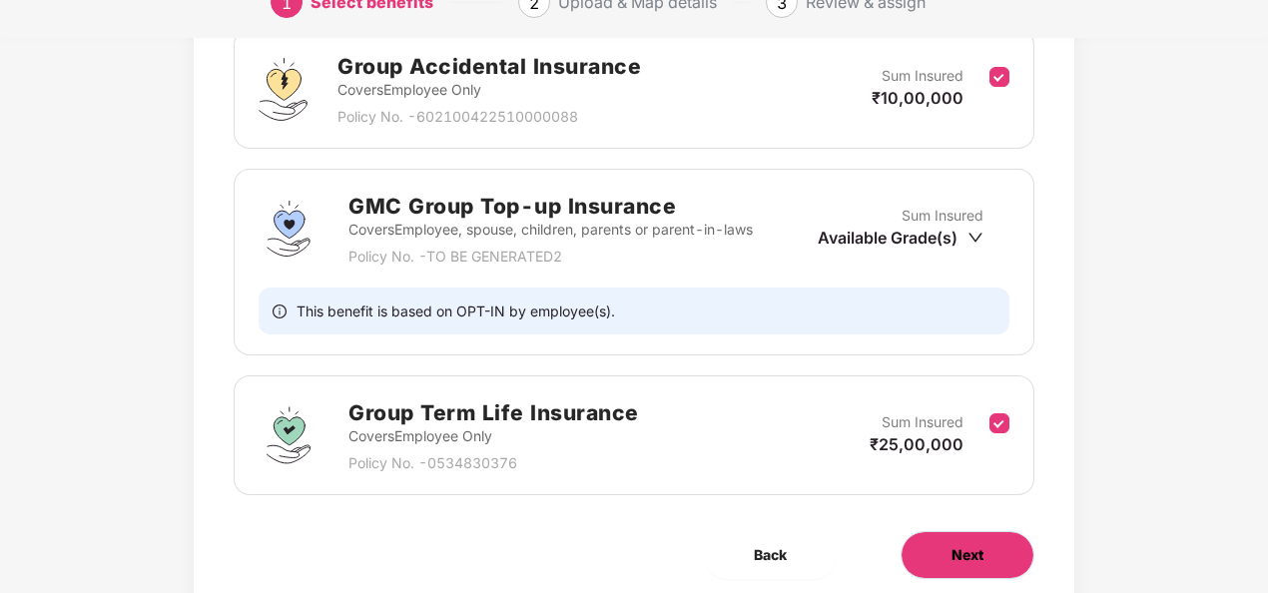
click at [952, 557] on span "Next" at bounding box center [968, 555] width 32 height 22
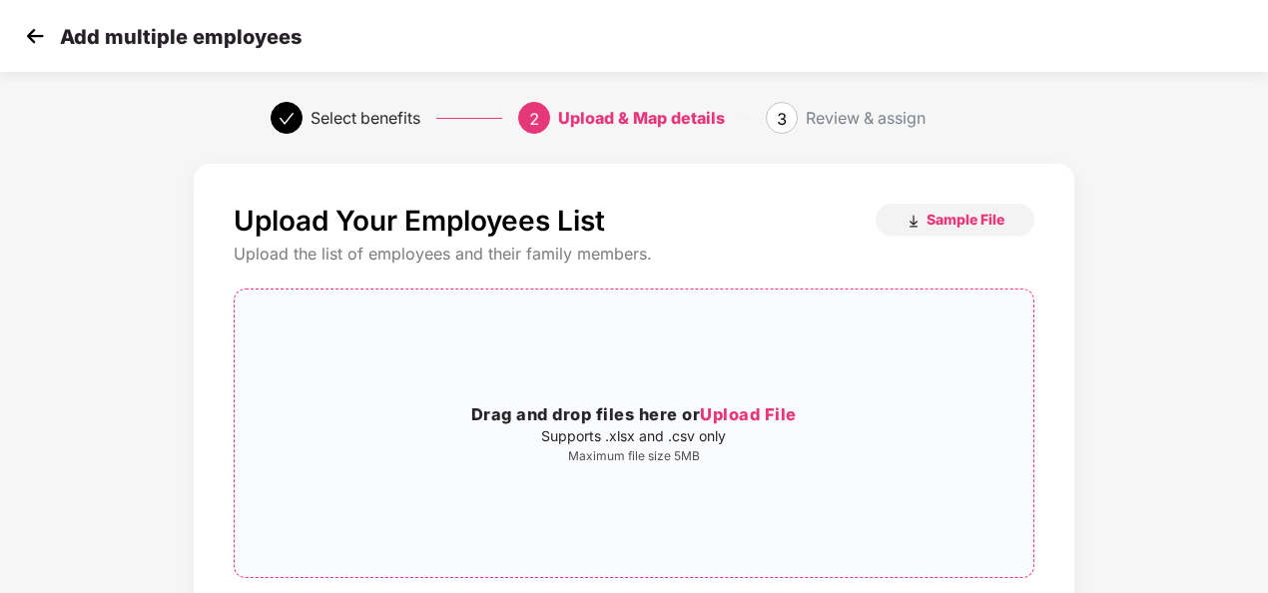
scroll to position [30, 0]
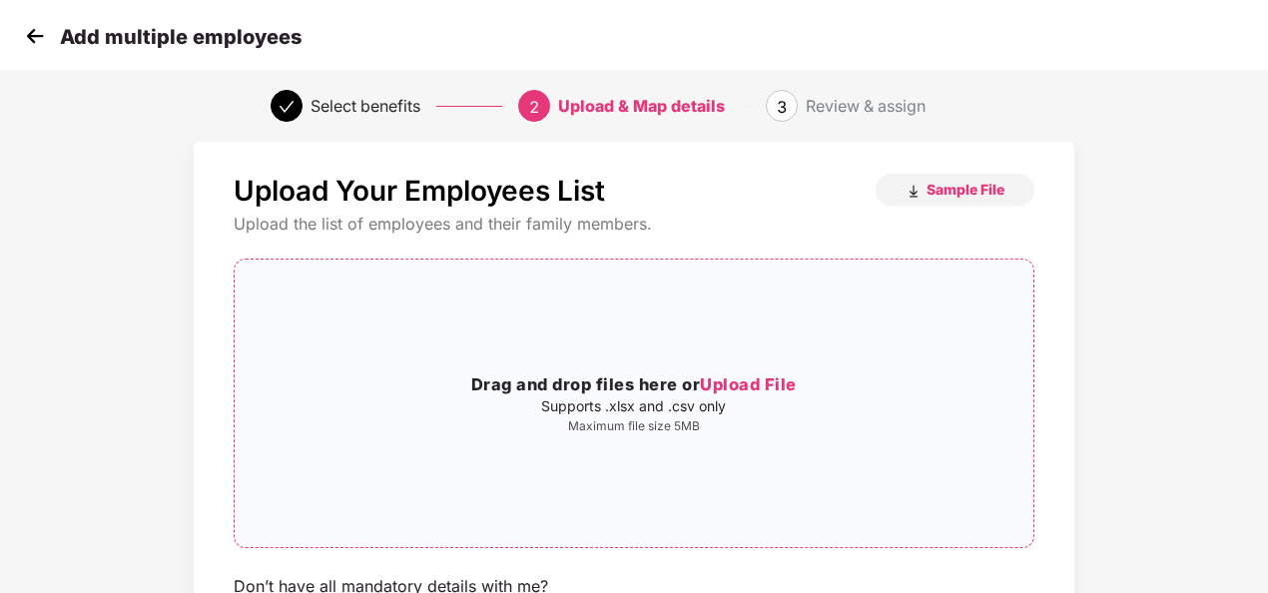
click at [761, 390] on span "Upload File" at bounding box center [748, 385] width 97 height 20
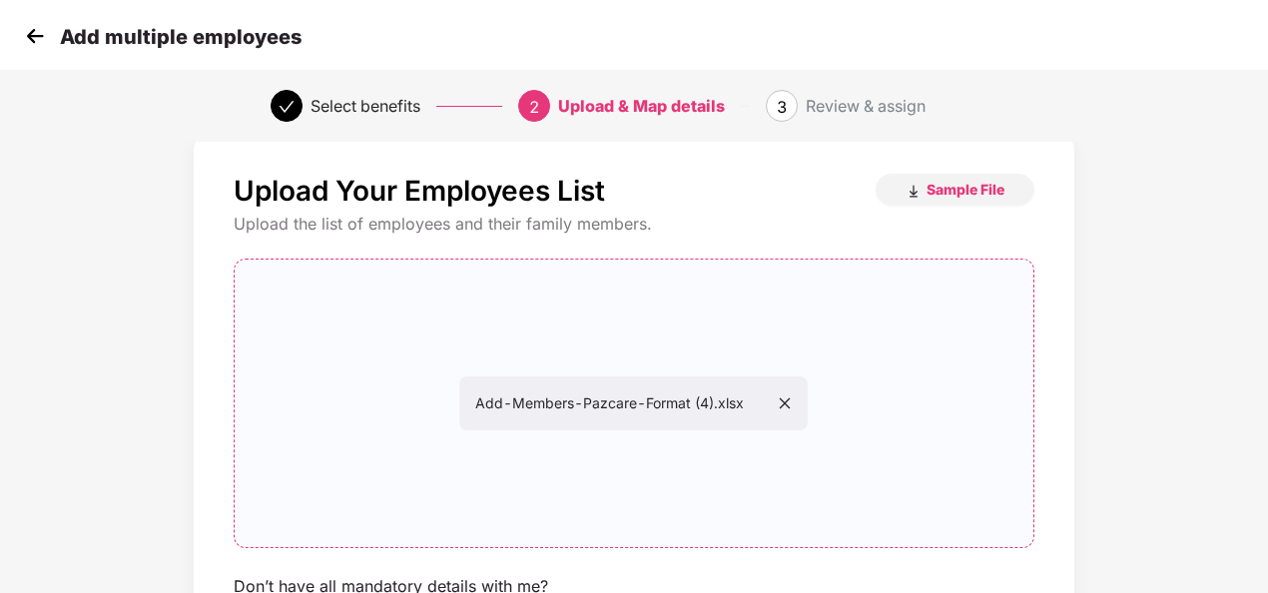
scroll to position [209, 0]
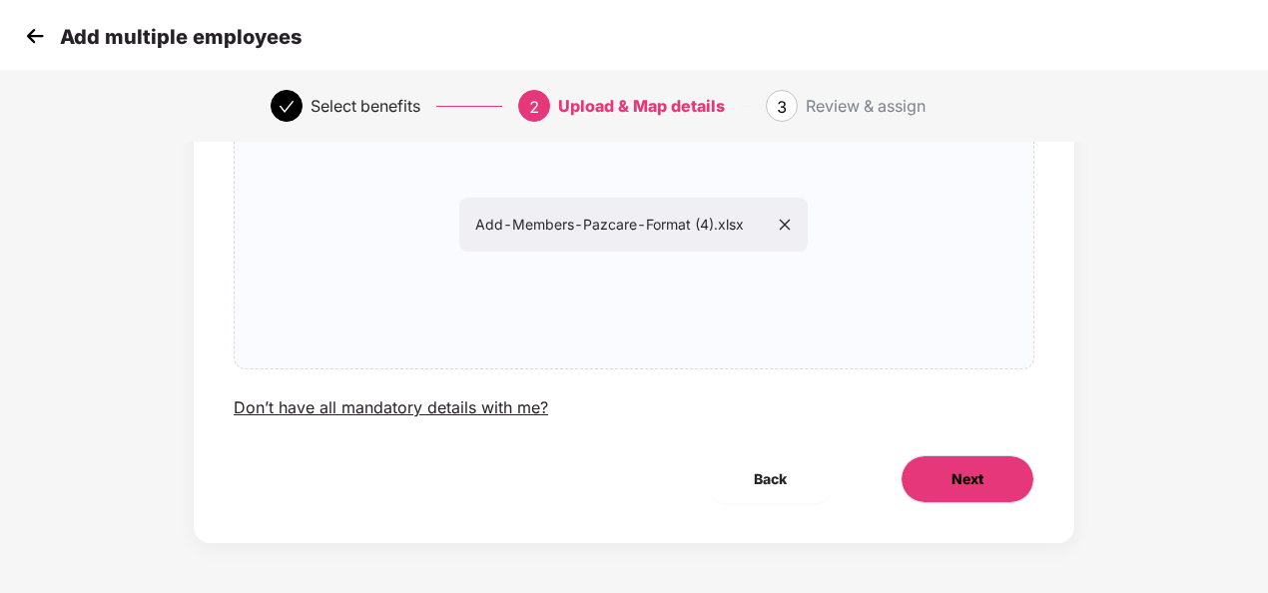
click at [959, 475] on span "Next" at bounding box center [968, 479] width 32 height 22
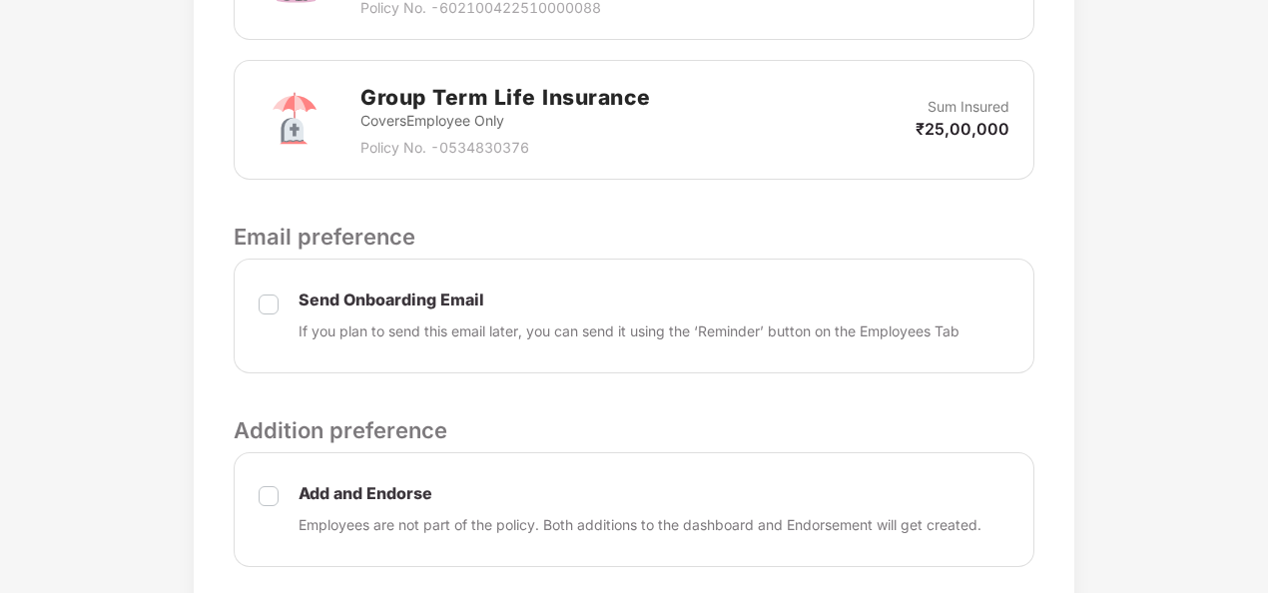
scroll to position [957, 0]
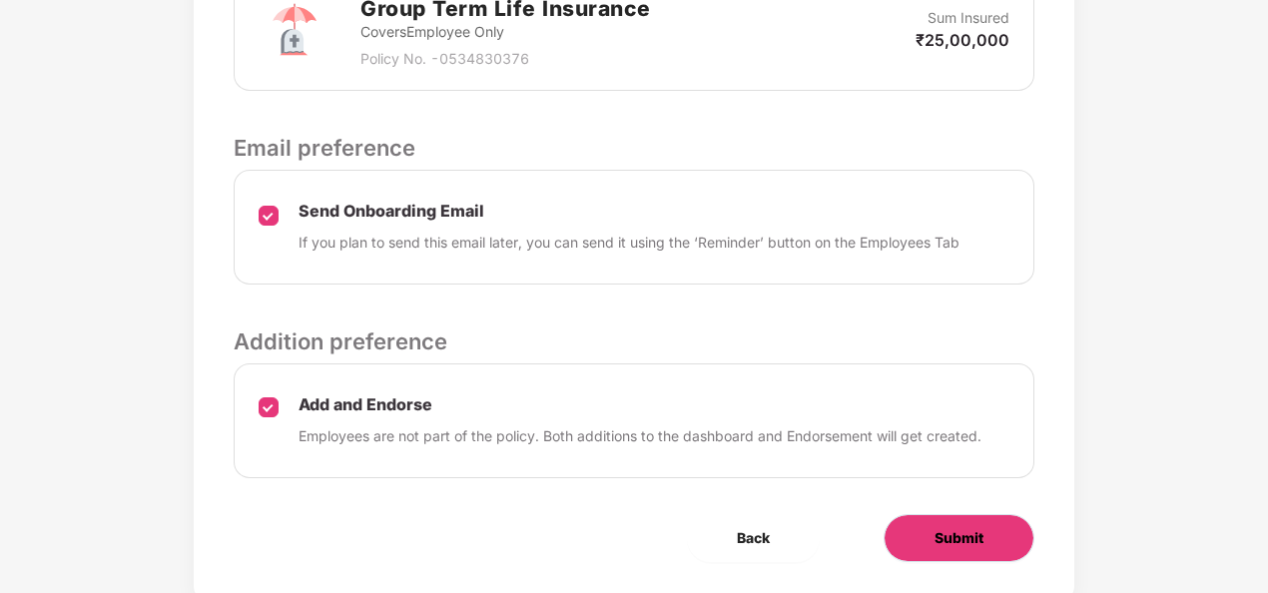
click at [928, 531] on button "Submit" at bounding box center [959, 538] width 151 height 48
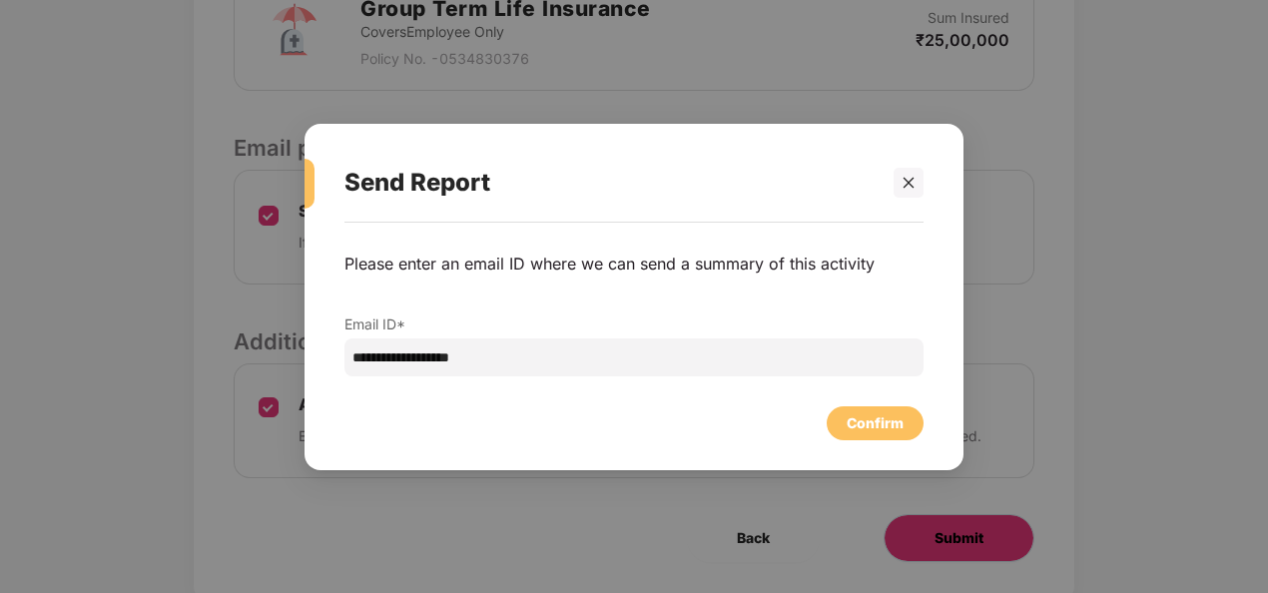
scroll to position [0, 0]
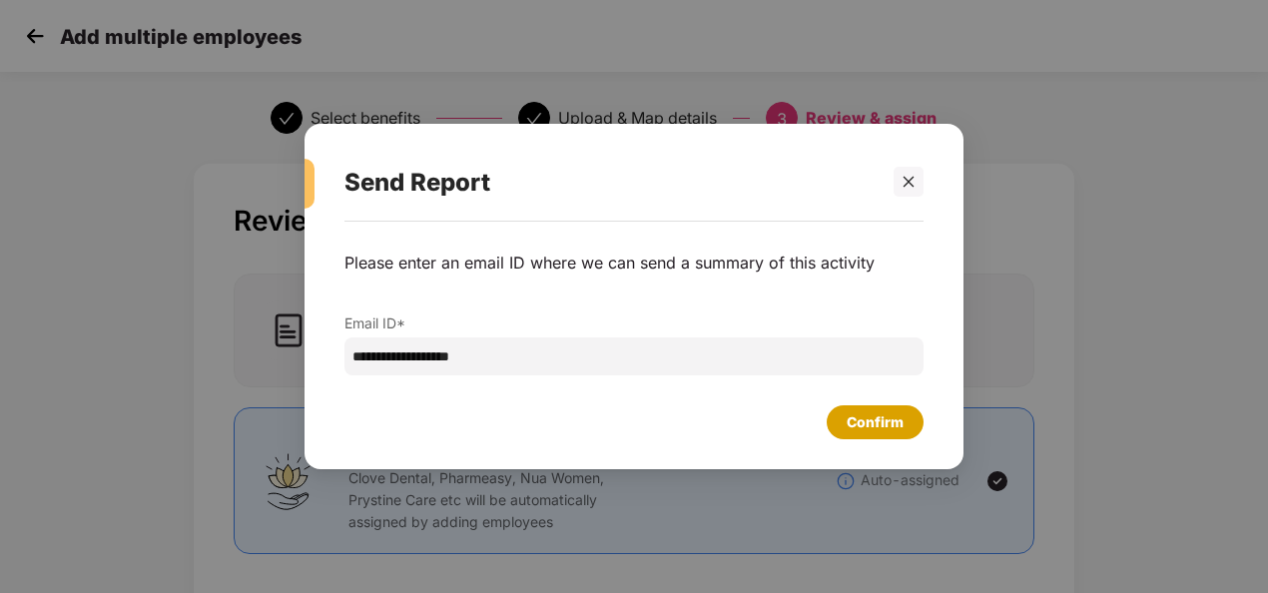
click at [847, 427] on div "Confirm" at bounding box center [875, 422] width 57 height 22
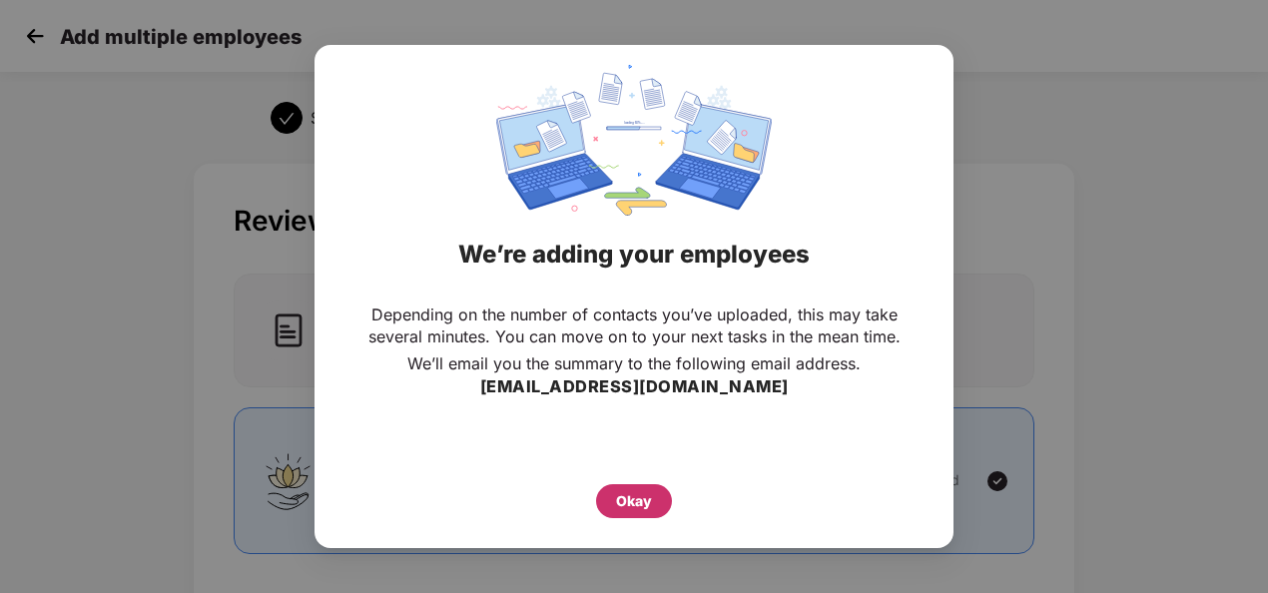
click at [644, 489] on div "Okay" at bounding box center [634, 501] width 76 height 34
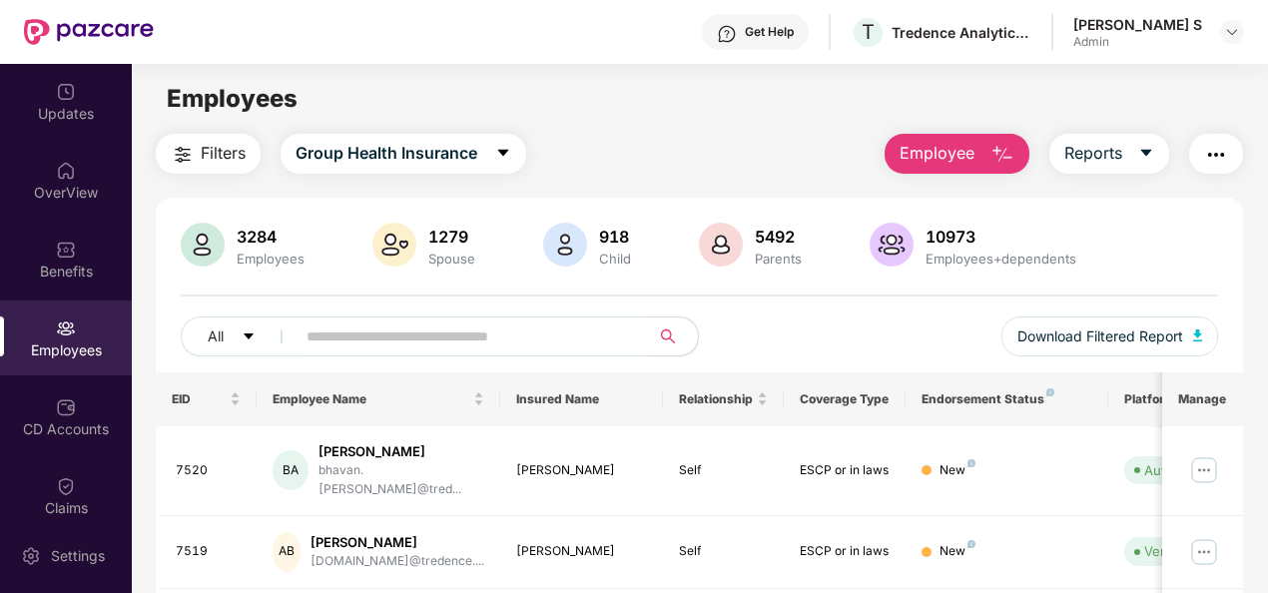
click at [955, 142] on span "Employee" at bounding box center [937, 153] width 75 height 25
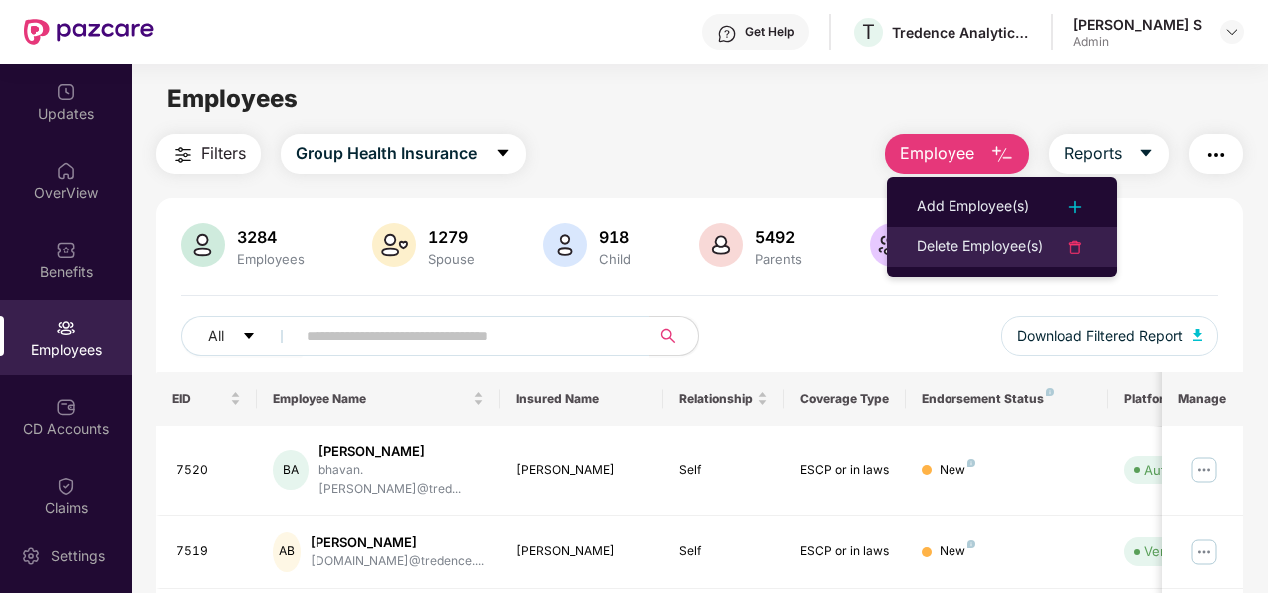
click at [981, 235] on div "Delete Employee(s)" at bounding box center [980, 247] width 127 height 24
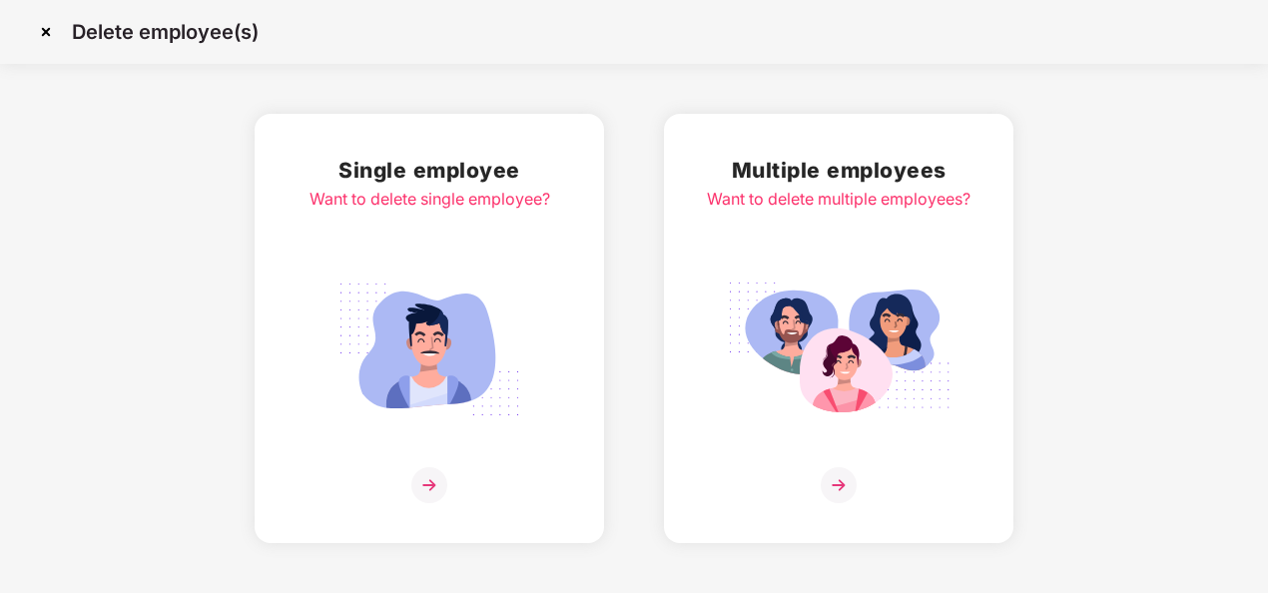
click at [879, 229] on div "Multiple employees Want to delete multiple employees?" at bounding box center [839, 329] width 264 height 350
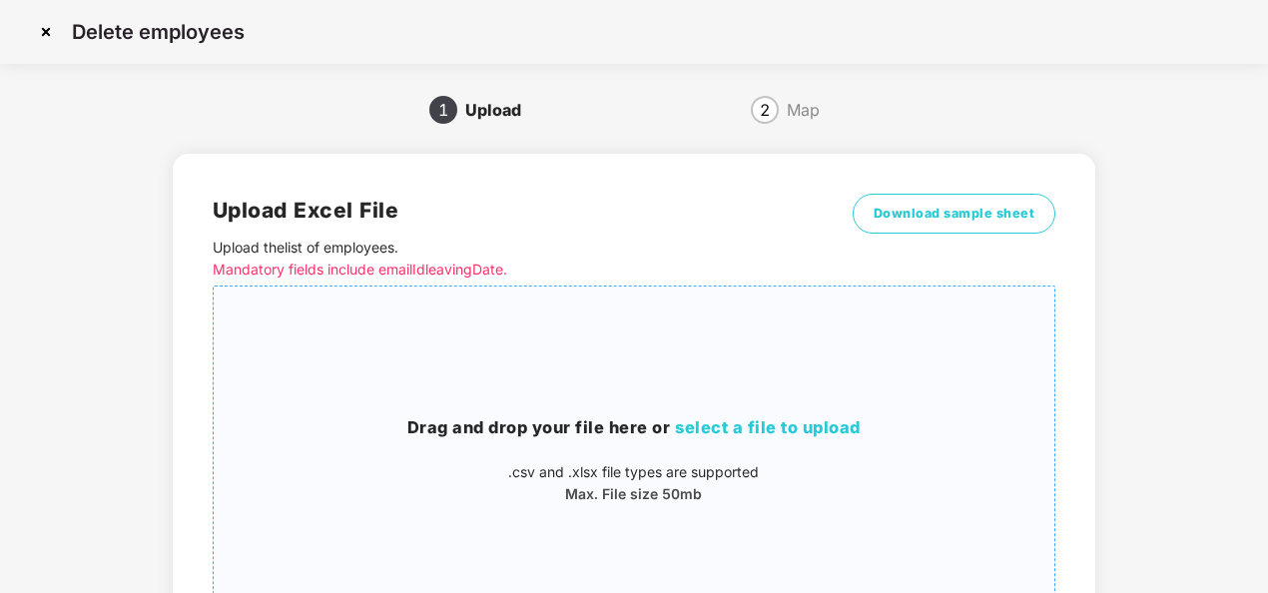
click at [762, 422] on span "select a file to upload" at bounding box center [768, 427] width 186 height 20
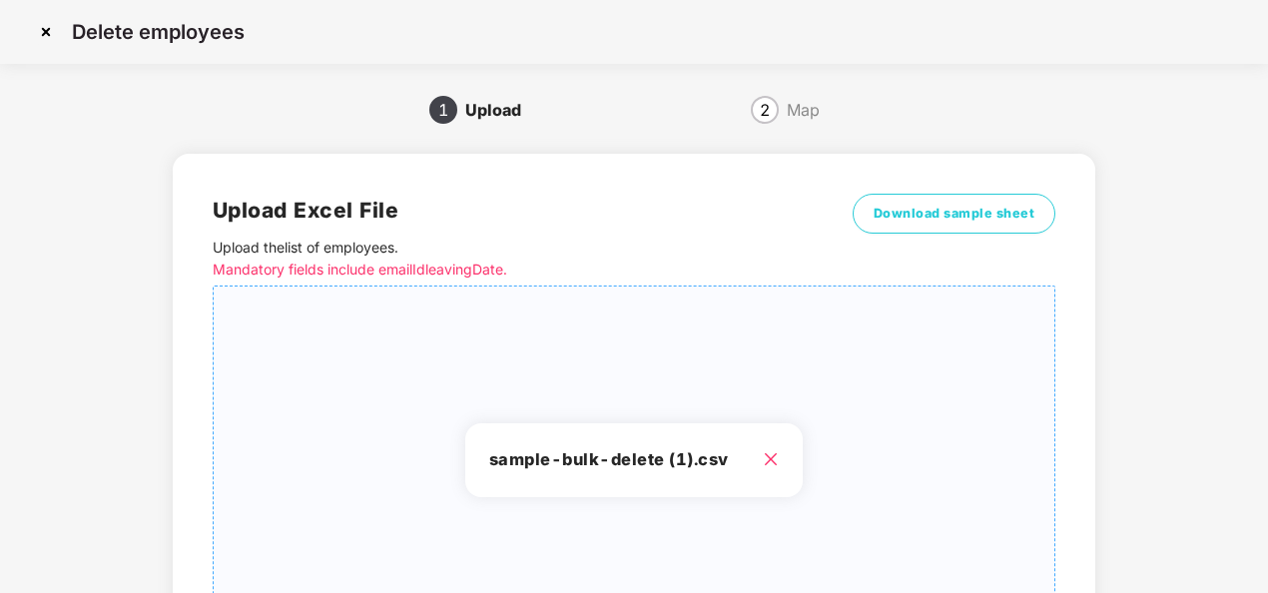
scroll to position [207, 0]
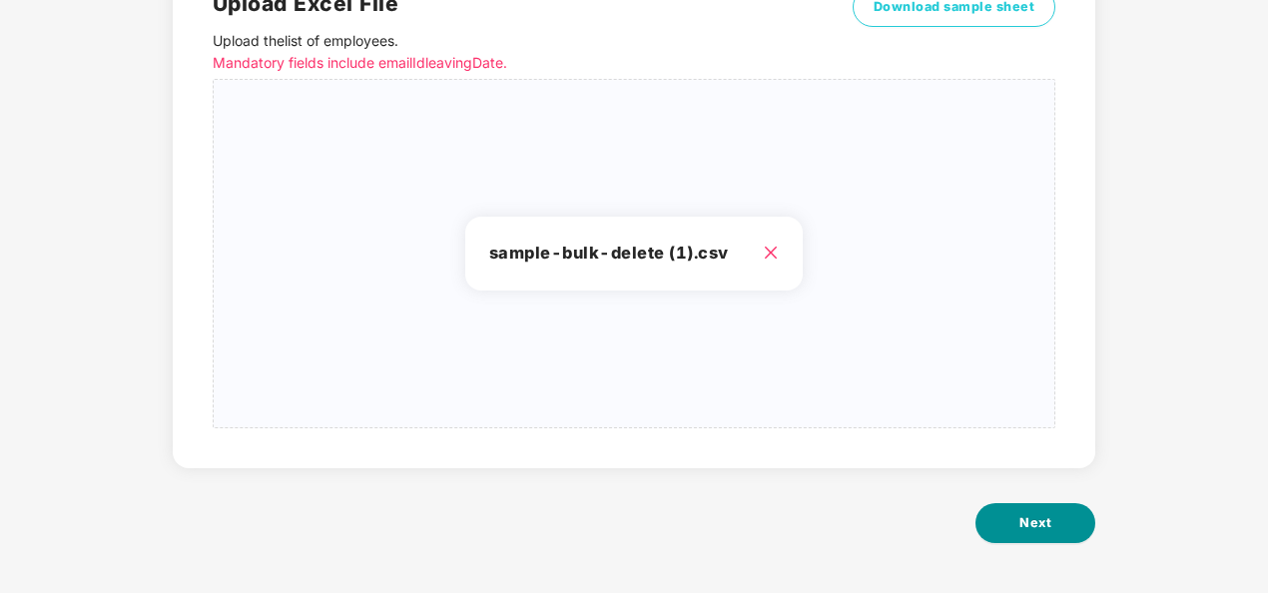
click at [1009, 521] on button "Next" at bounding box center [1036, 523] width 120 height 40
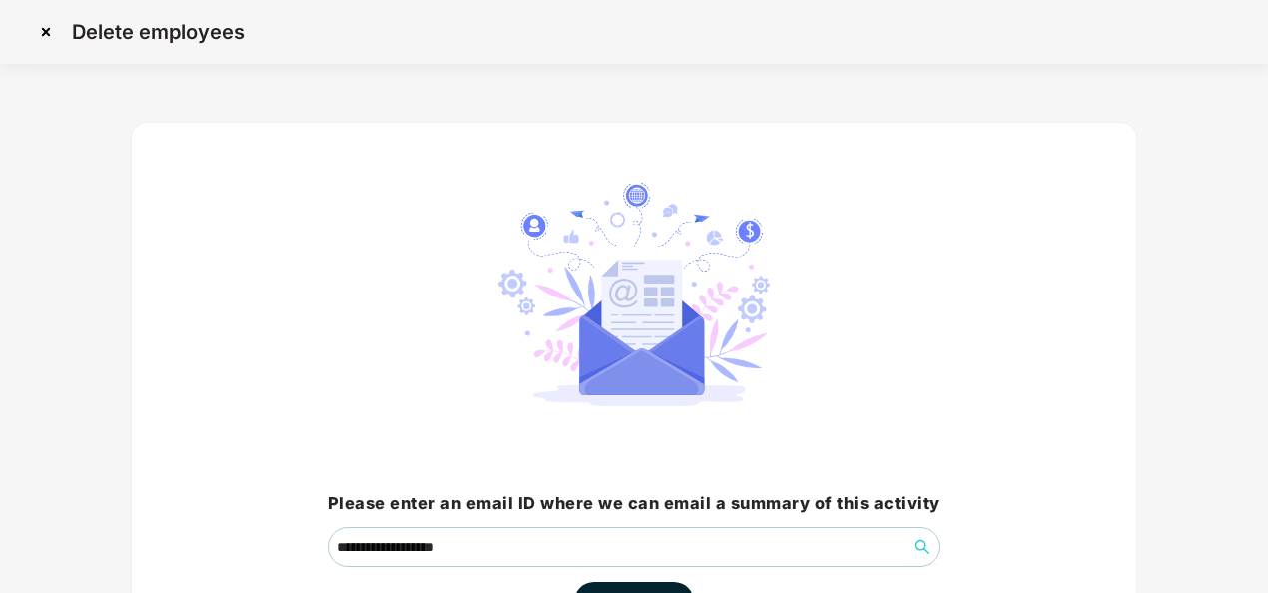
scroll to position [143, 0]
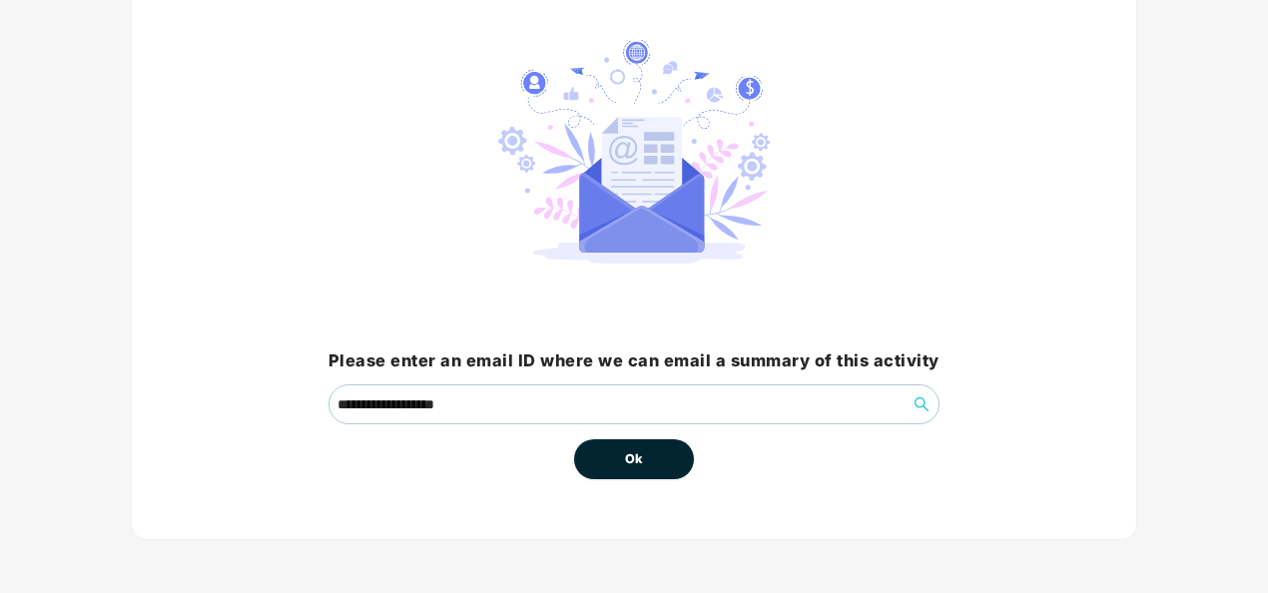
click at [641, 463] on span "Ok" at bounding box center [634, 459] width 18 height 20
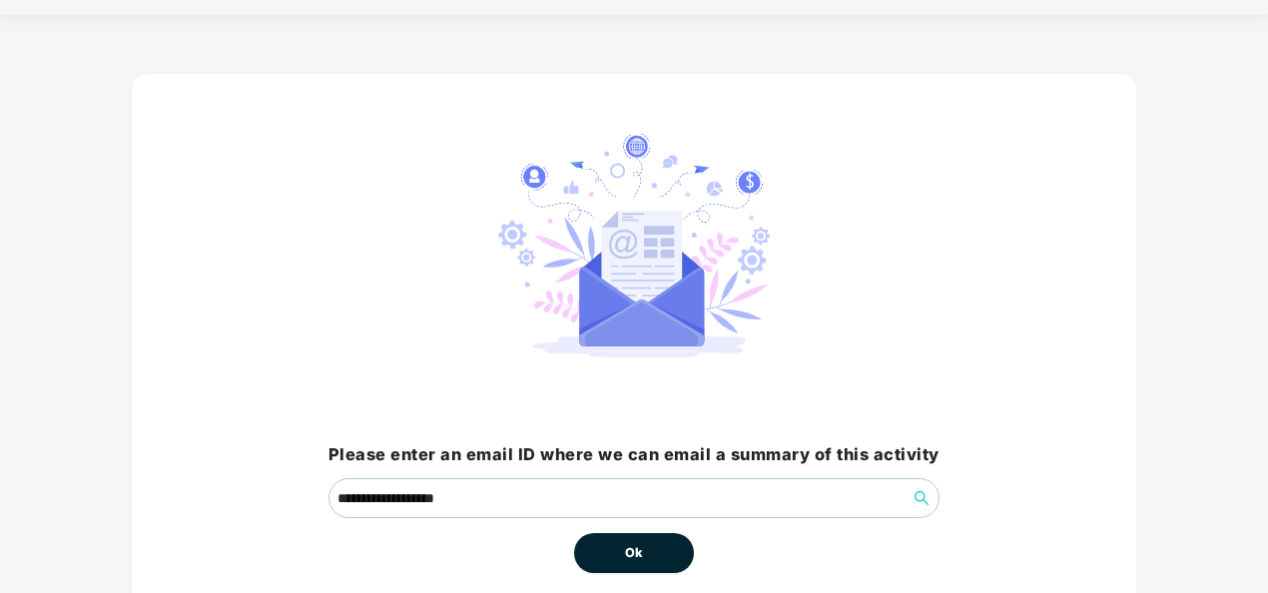
scroll to position [50, 0]
click at [636, 551] on span "Ok" at bounding box center [634, 552] width 18 height 20
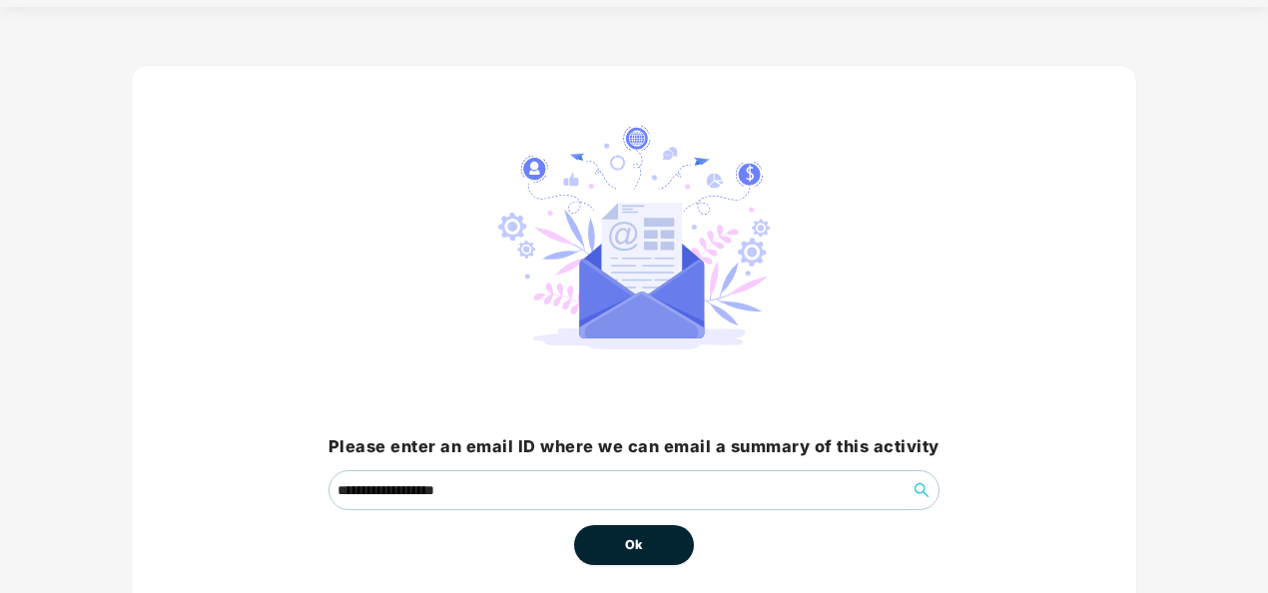
scroll to position [58, 0]
click at [630, 527] on button "Ok" at bounding box center [634, 544] width 120 height 40
click at [631, 531] on button "Ok" at bounding box center [634, 544] width 120 height 40
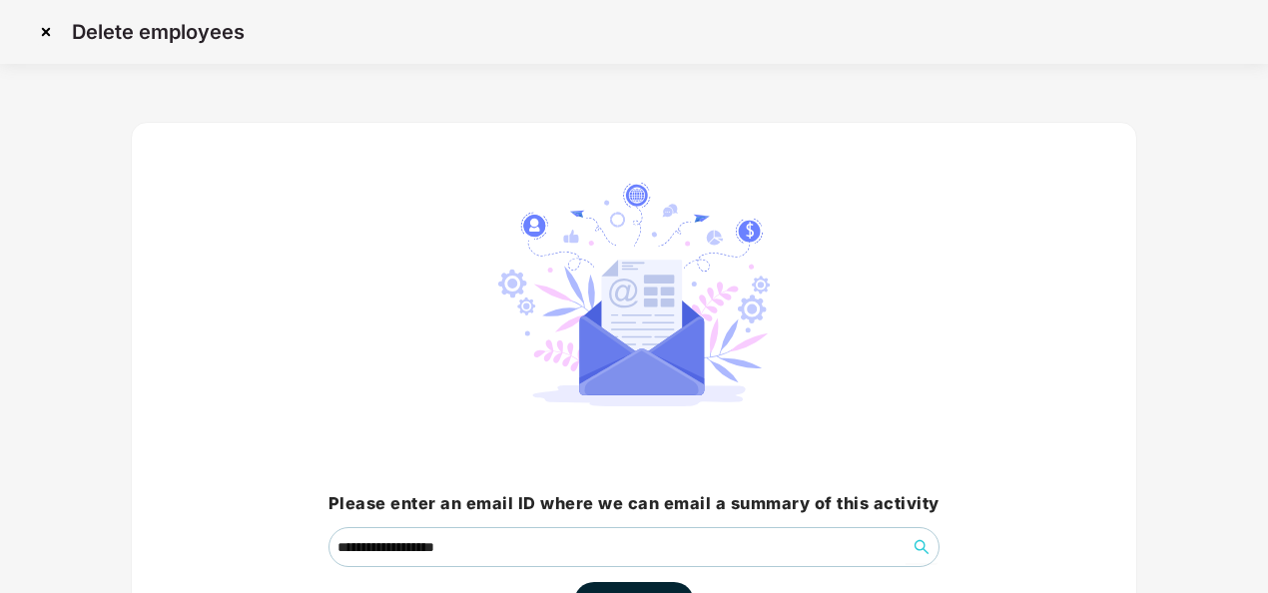
click at [46, 32] on img at bounding box center [46, 32] width 32 height 32
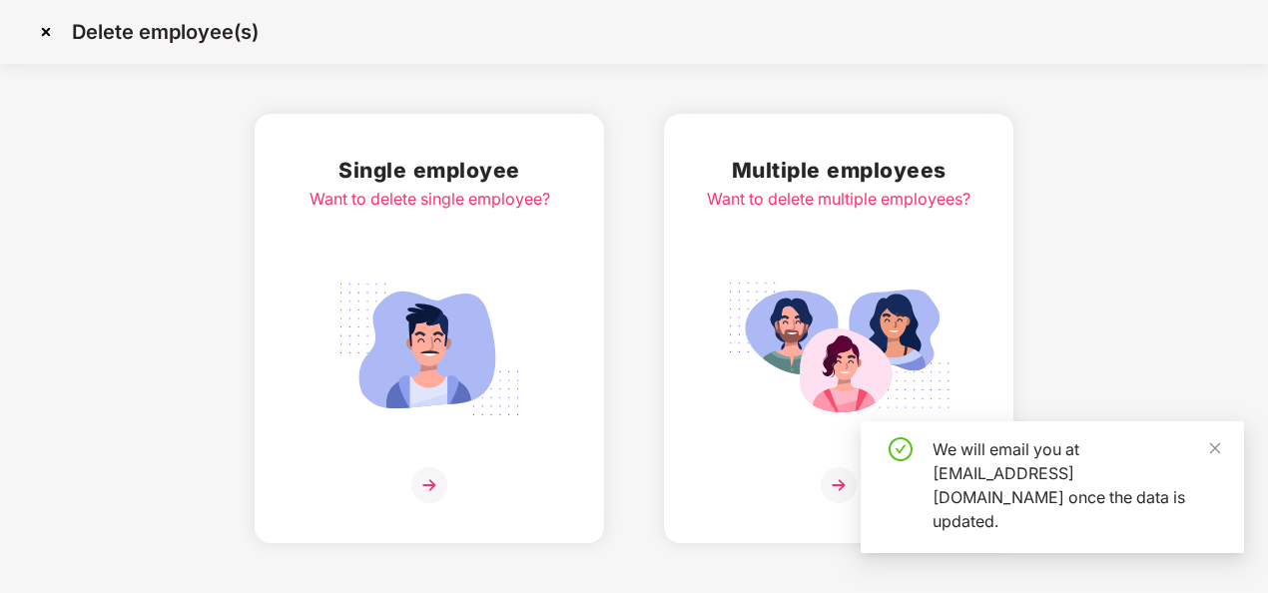
click at [42, 37] on img at bounding box center [46, 32] width 32 height 32
